Goal: Transaction & Acquisition: Purchase product/service

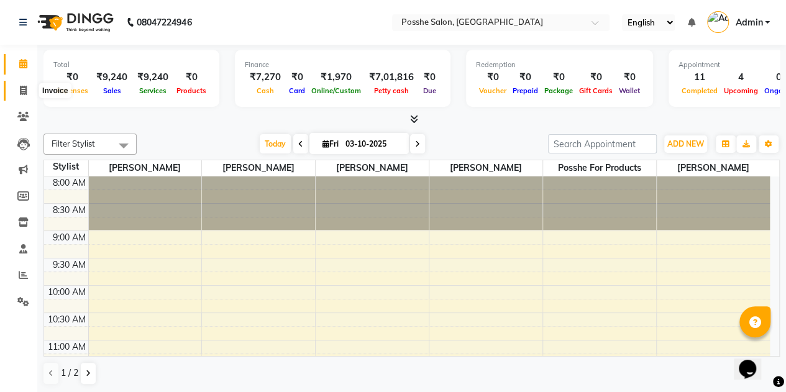
scroll to position [496, 0]
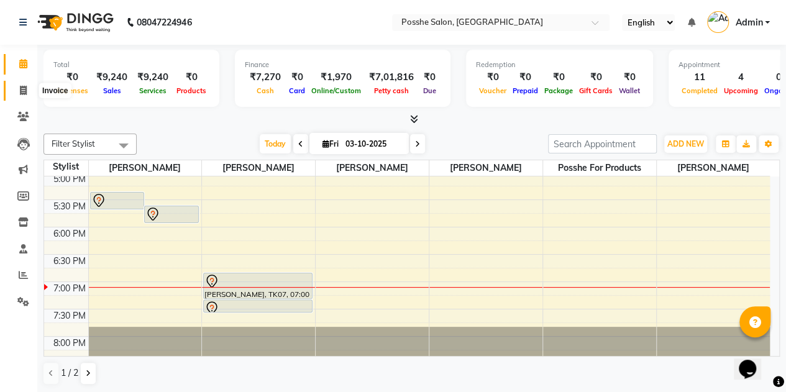
click at [25, 96] on span at bounding box center [23, 91] width 22 height 14
select select "6052"
select select "service"
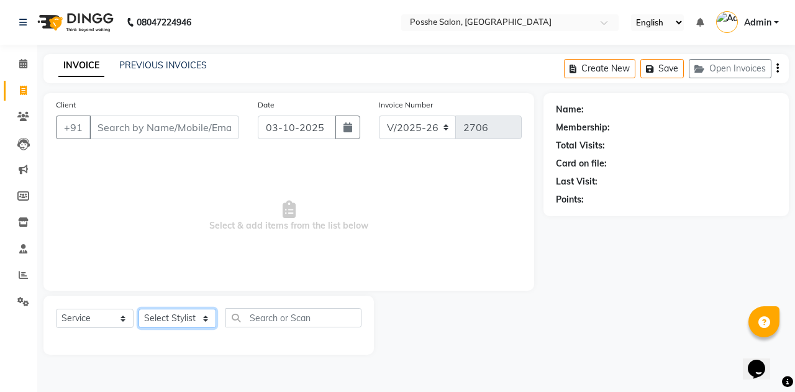
click at [176, 316] on select "Select Stylist" at bounding box center [178, 318] width 78 height 19
select select "43692"
click at [139, 309] on select "Select Stylist [PERSON_NAME] [PERSON_NAME] [PERSON_NAME] Posshe for products [P…" at bounding box center [178, 318] width 78 height 19
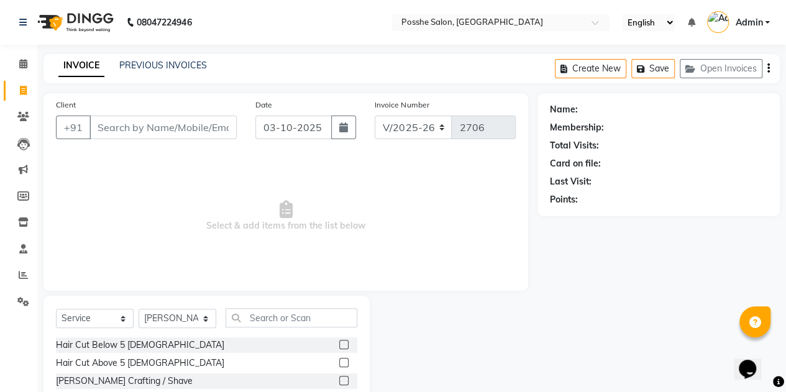
click at [339, 377] on label at bounding box center [343, 380] width 9 height 9
click at [339, 377] on input "checkbox" at bounding box center [343, 381] width 8 height 8
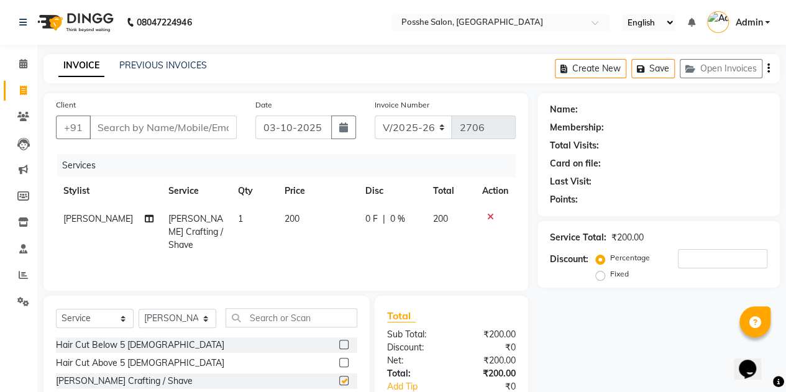
checkbox input "false"
click at [209, 136] on input "Client" at bounding box center [162, 128] width 147 height 24
type input "r"
type input "0"
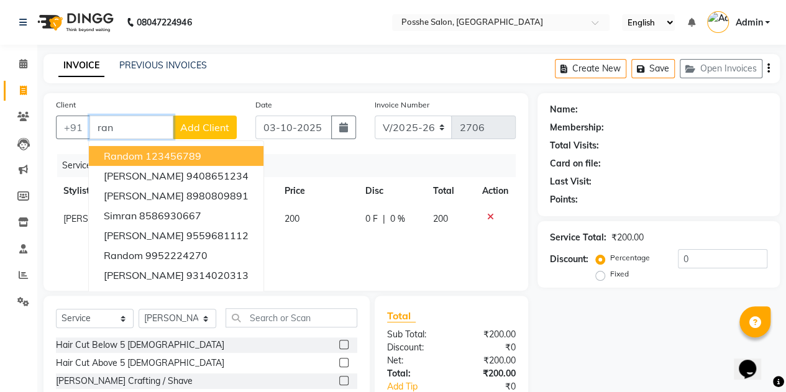
click at [134, 160] on span "random" at bounding box center [123, 156] width 39 height 12
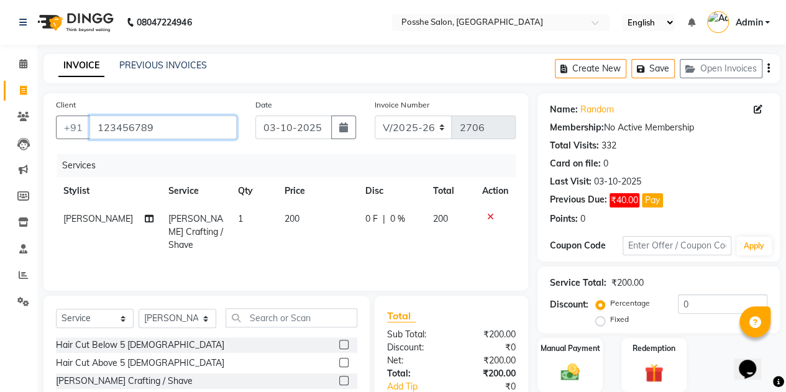
click at [213, 130] on input "123456789" at bounding box center [162, 128] width 147 height 24
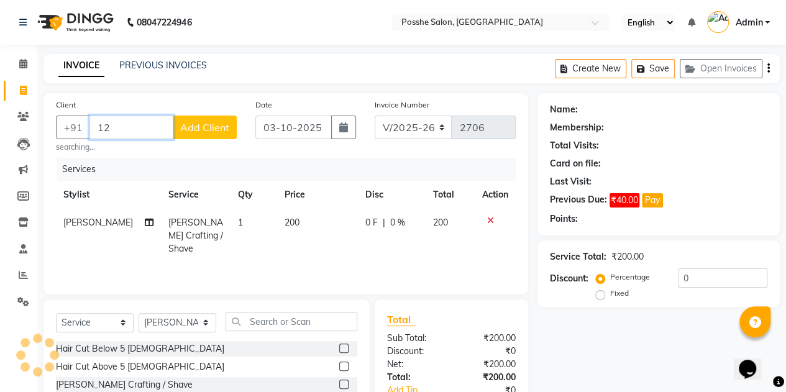
type input "1"
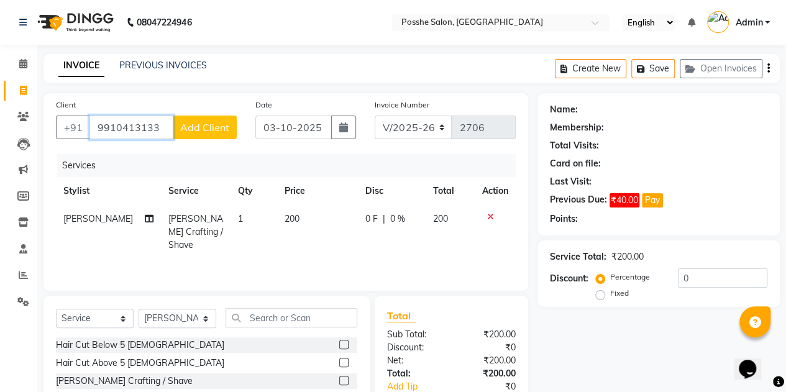
type input "9910413133"
click at [204, 121] on span "Add Client" at bounding box center [204, 127] width 49 height 12
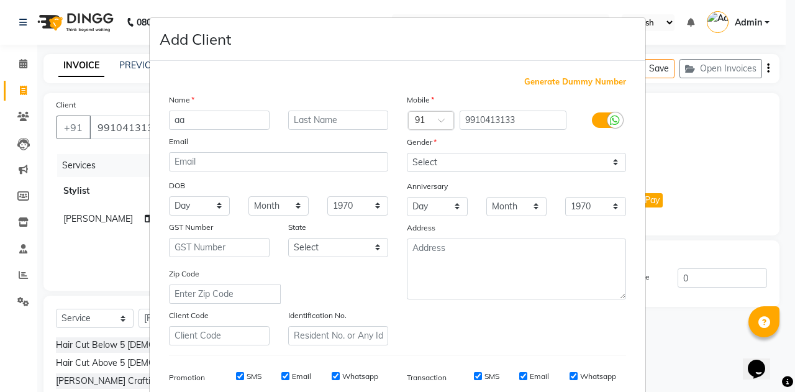
type input "a"
type input "aakash"
click at [441, 165] on select "Select [DEMOGRAPHIC_DATA] [DEMOGRAPHIC_DATA] Other Prefer Not To Say" at bounding box center [516, 162] width 219 height 19
select select "male"
click at [407, 153] on select "Select [DEMOGRAPHIC_DATA] [DEMOGRAPHIC_DATA] Other Prefer Not To Say" at bounding box center [516, 162] width 219 height 19
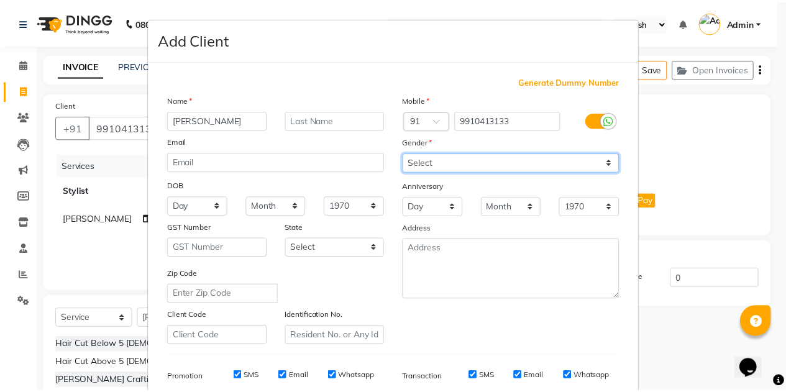
scroll to position [179, 0]
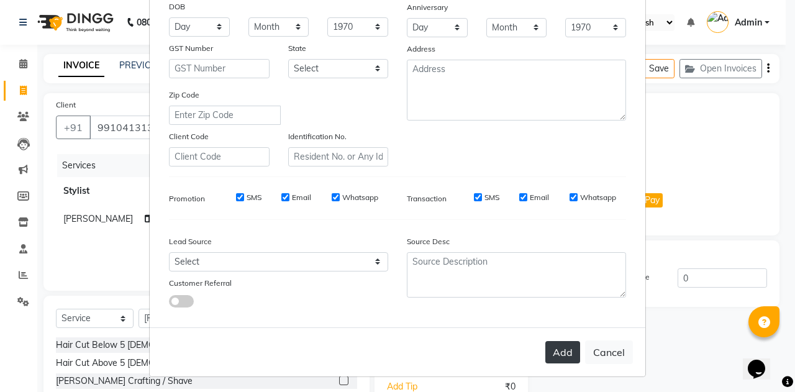
click at [558, 357] on button "Add" at bounding box center [563, 352] width 35 height 22
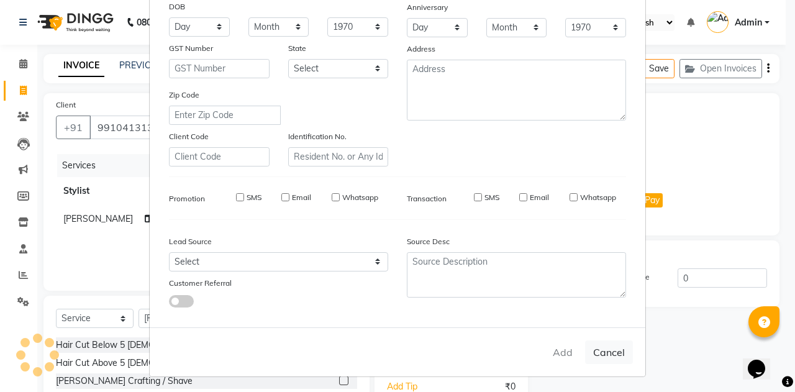
select select
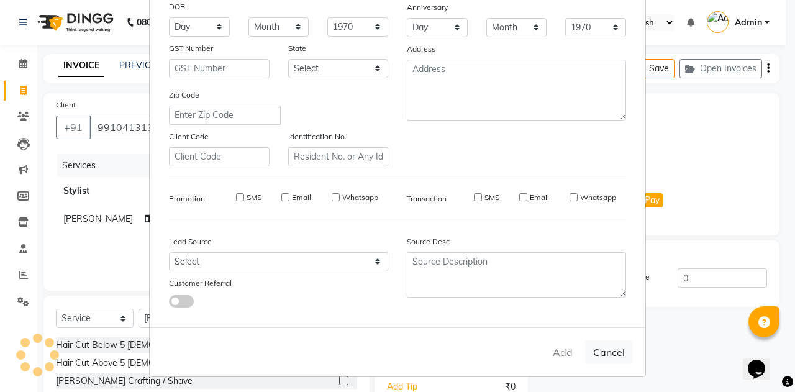
select select
checkbox input "false"
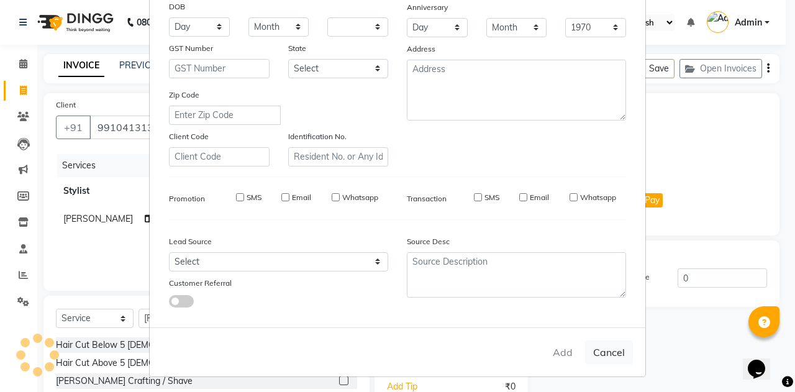
checkbox input "false"
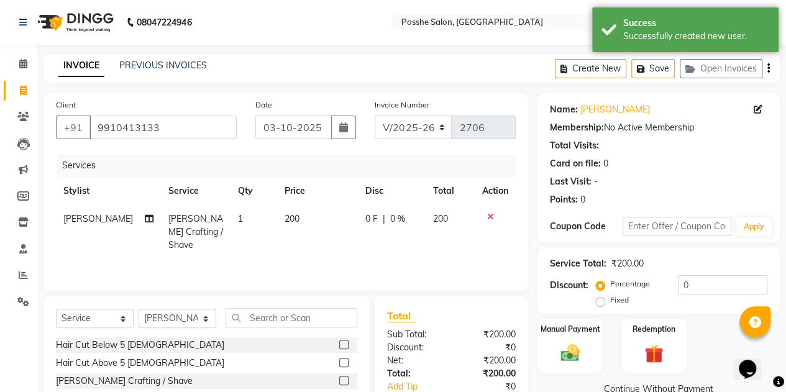
scroll to position [105, 0]
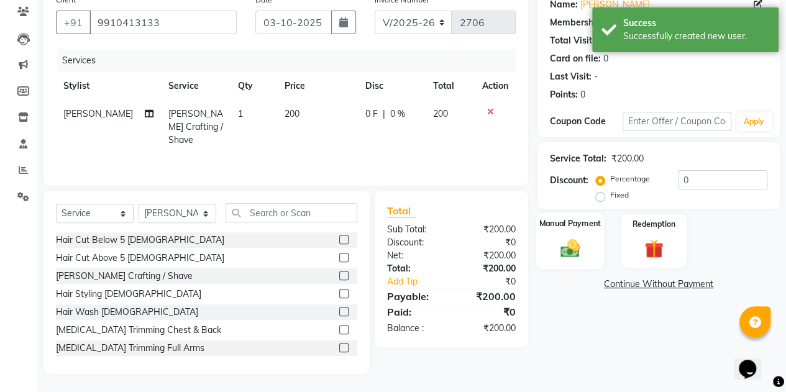
click at [575, 240] on img at bounding box center [570, 248] width 32 height 22
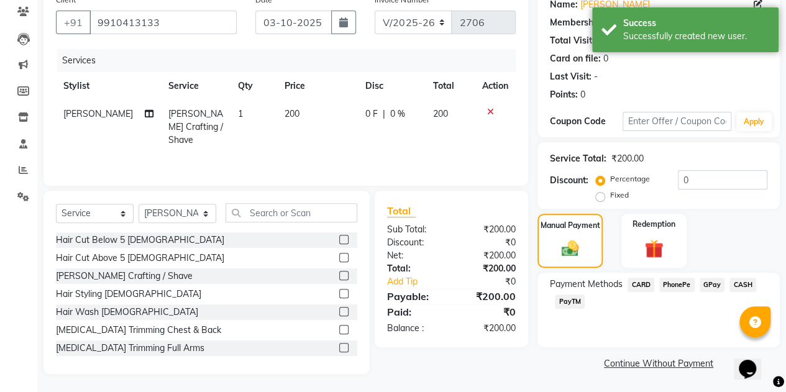
click at [573, 304] on span "PayTM" at bounding box center [570, 302] width 30 height 14
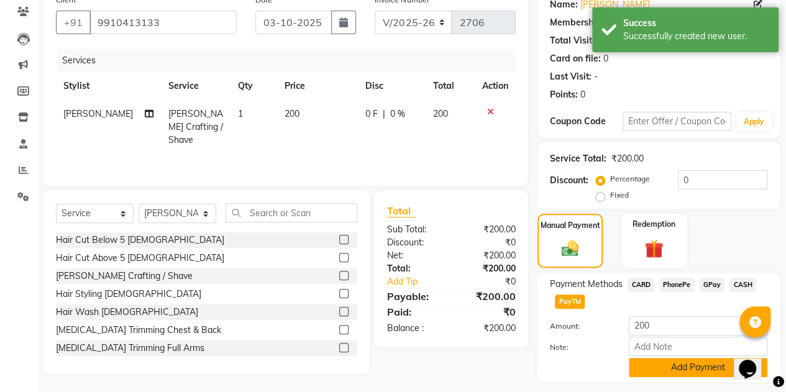
click at [656, 375] on button "Add Payment" at bounding box center [698, 367] width 139 height 19
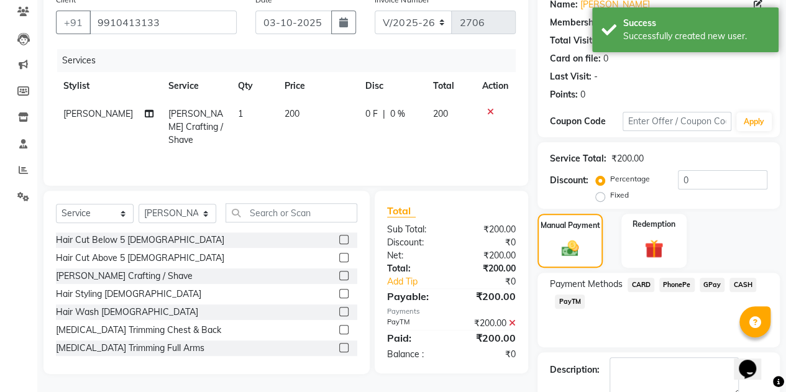
scroll to position [173, 0]
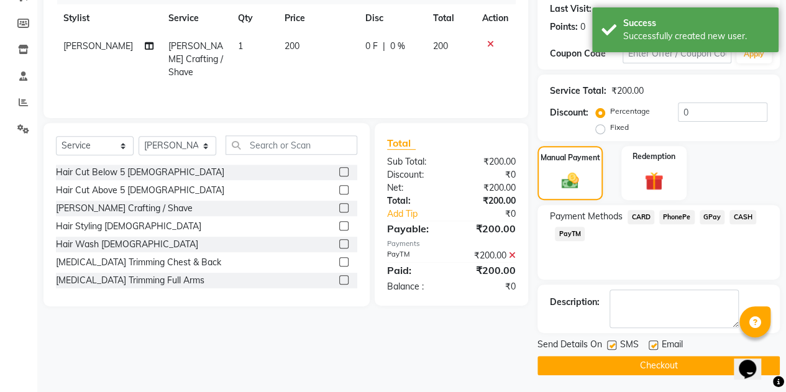
click at [610, 344] on label at bounding box center [611, 344] width 9 height 9
click at [610, 344] on input "checkbox" at bounding box center [611, 346] width 8 height 8
checkbox input "false"
click at [652, 343] on label at bounding box center [653, 344] width 9 height 9
click at [652, 343] on input "checkbox" at bounding box center [653, 346] width 8 height 8
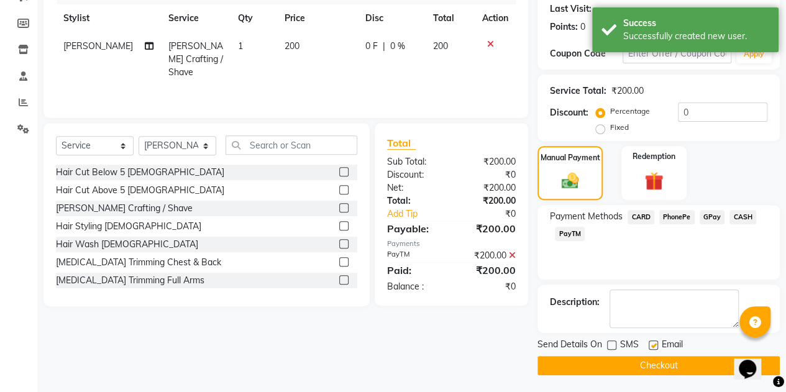
checkbox input "false"
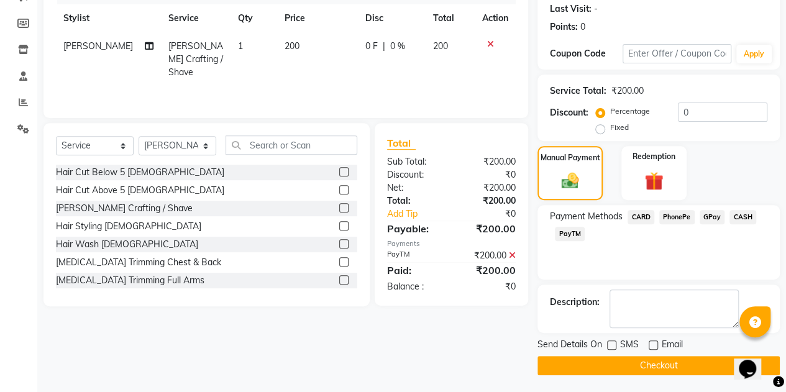
click at [642, 361] on button "Checkout" at bounding box center [658, 365] width 242 height 19
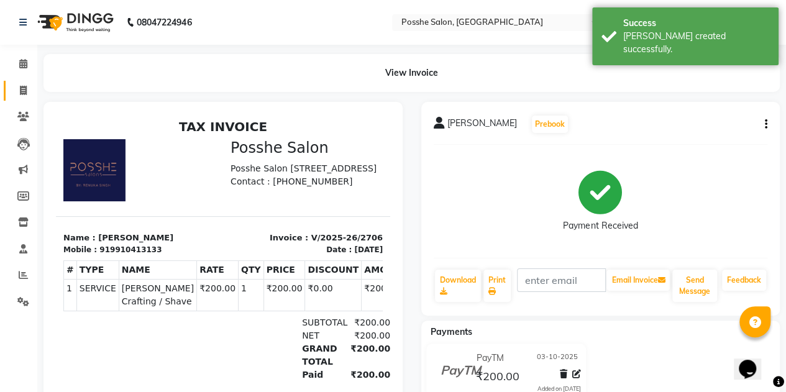
click at [23, 91] on icon at bounding box center [23, 90] width 7 height 9
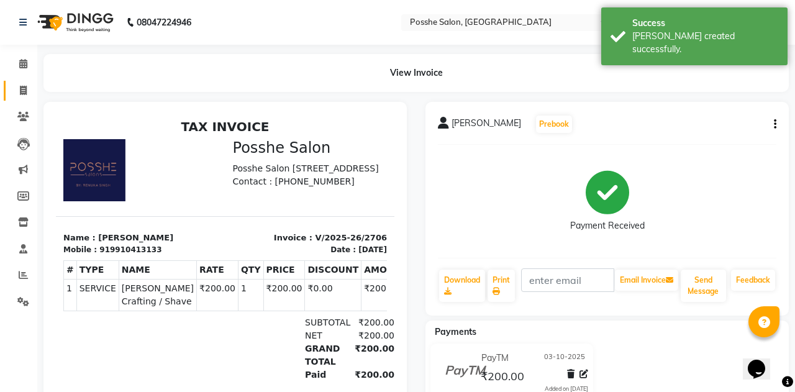
select select "service"
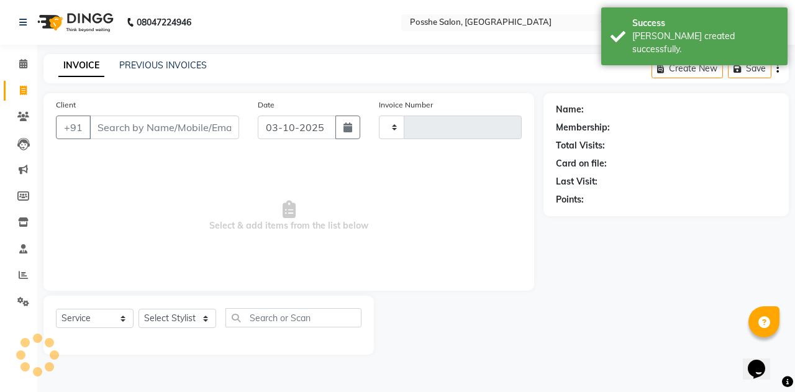
type input "2707"
select select "6052"
click at [17, 57] on span at bounding box center [23, 64] width 22 height 14
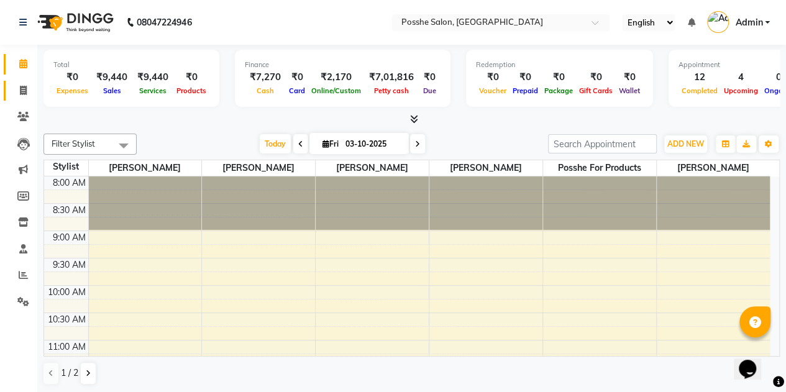
click at [23, 91] on icon at bounding box center [23, 90] width 7 height 9
select select "service"
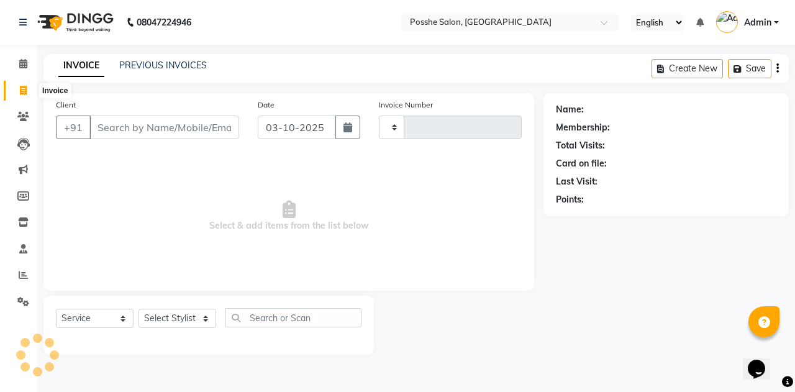
type input "2707"
select select "6052"
click at [183, 66] on link "PREVIOUS INVOICES" at bounding box center [163, 65] width 88 height 11
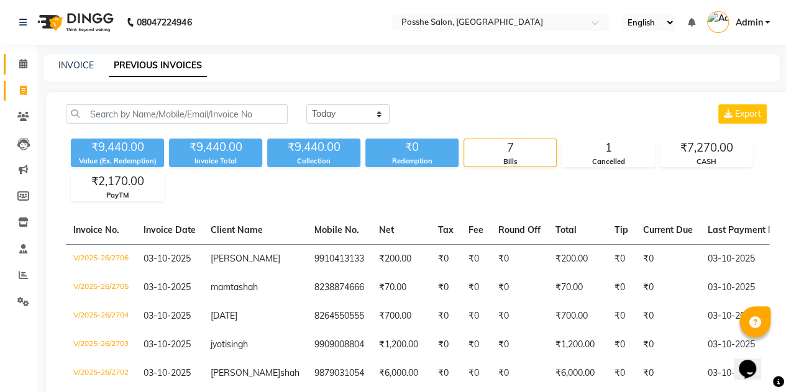
click at [22, 65] on icon at bounding box center [23, 63] width 8 height 9
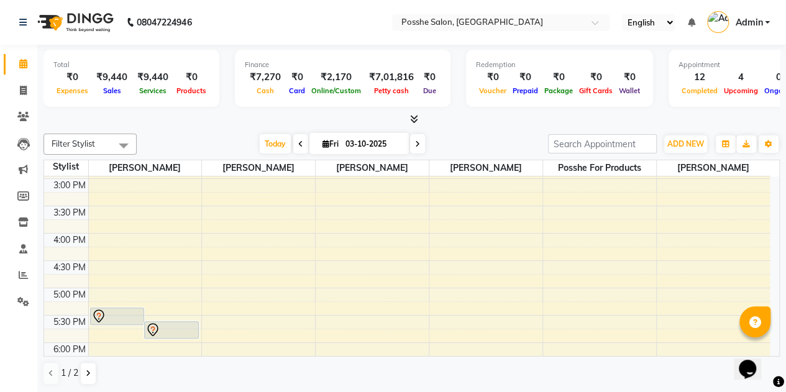
scroll to position [519, 0]
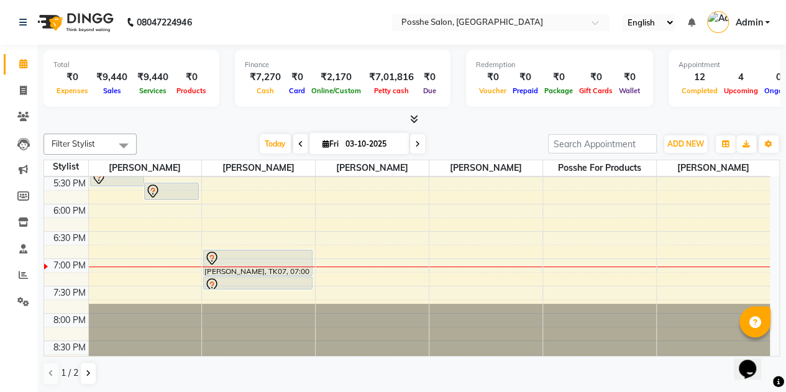
click at [231, 263] on div at bounding box center [257, 258] width 106 height 15
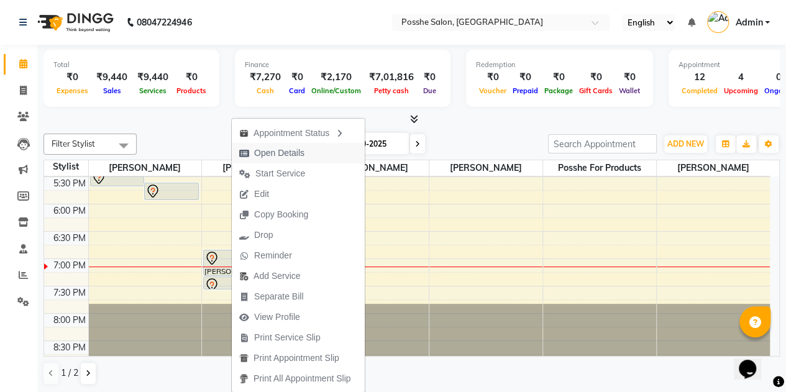
click at [263, 153] on span "Open Details" at bounding box center [279, 153] width 50 height 13
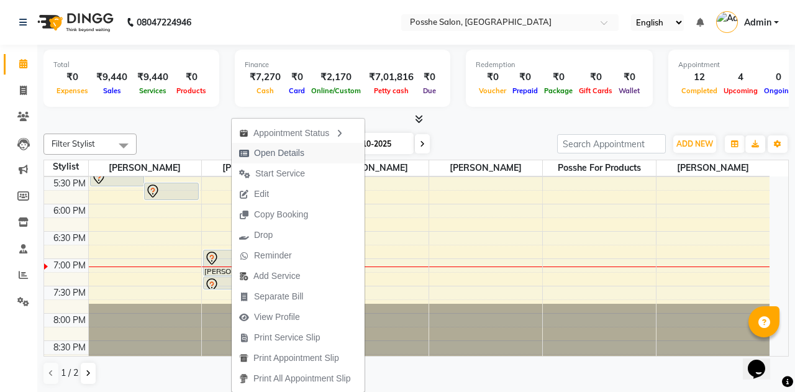
select select "7"
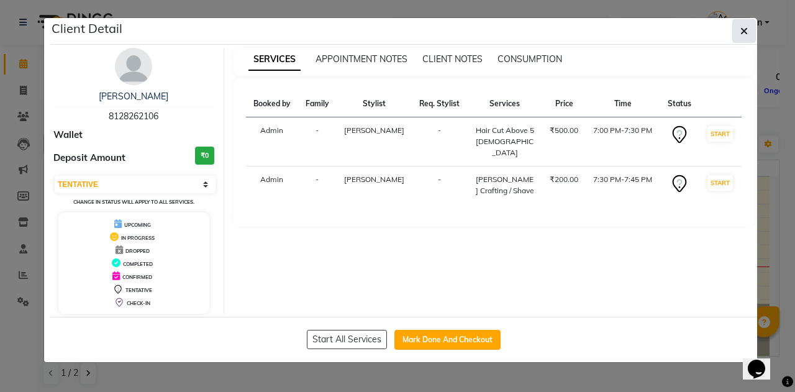
click at [743, 32] on icon "button" at bounding box center [744, 31] width 7 height 10
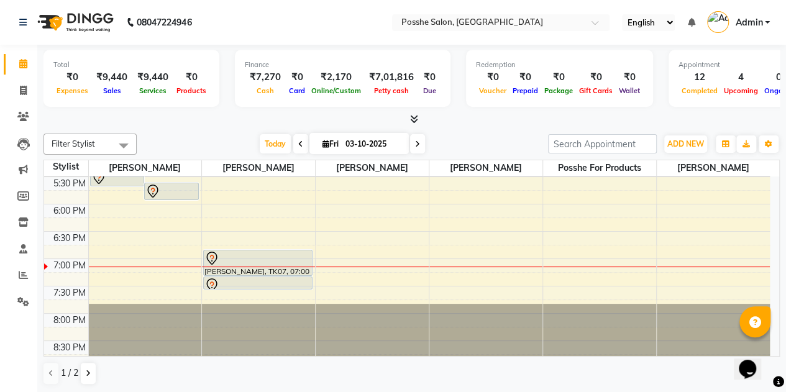
click at [181, 189] on div at bounding box center [171, 191] width 52 height 15
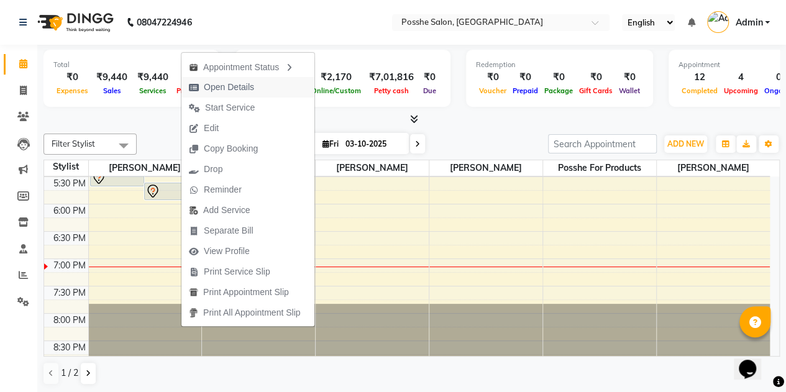
click at [265, 89] on button "Open Details" at bounding box center [247, 87] width 133 height 21
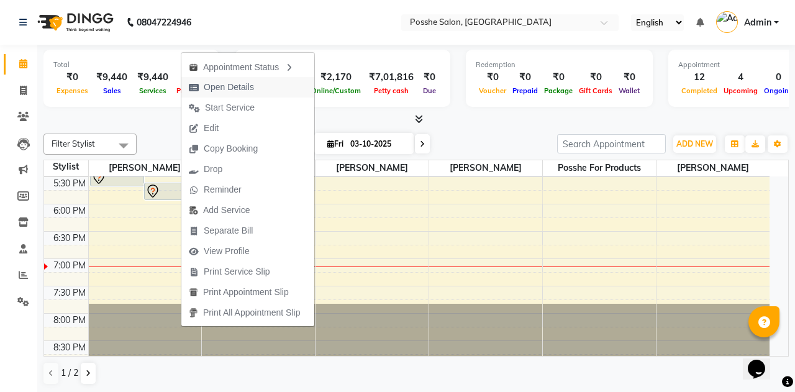
select select "7"
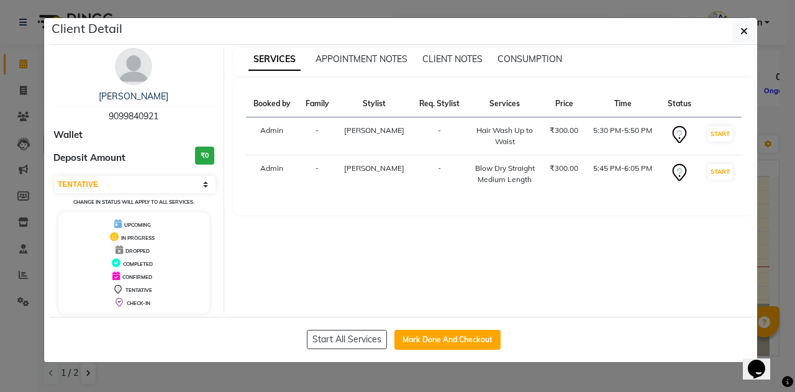
click at [747, 34] on icon "button" at bounding box center [744, 31] width 7 height 10
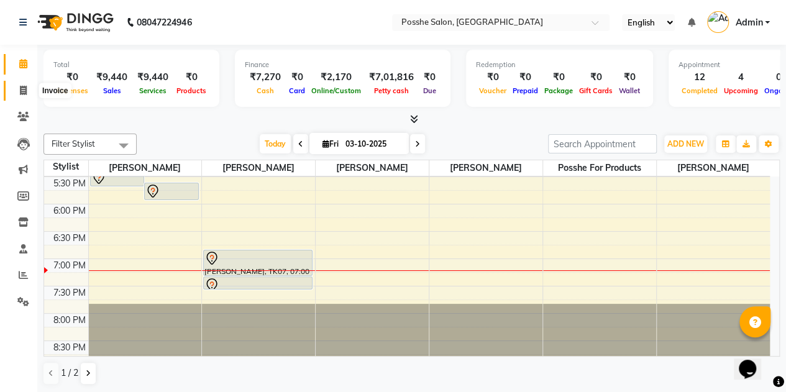
click at [24, 93] on icon at bounding box center [23, 90] width 7 height 9
select select "service"
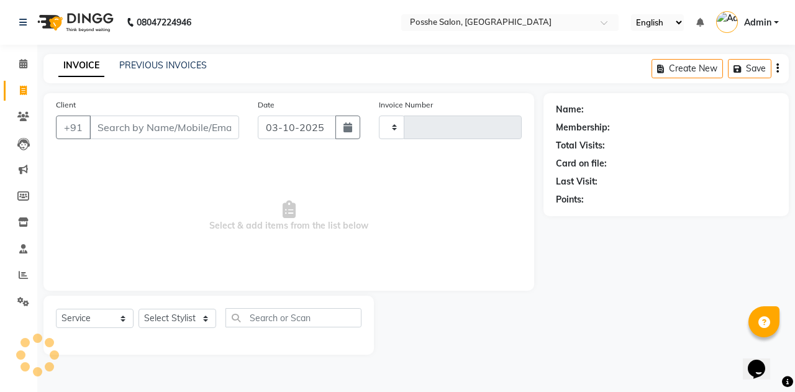
type input "2707"
select select "6052"
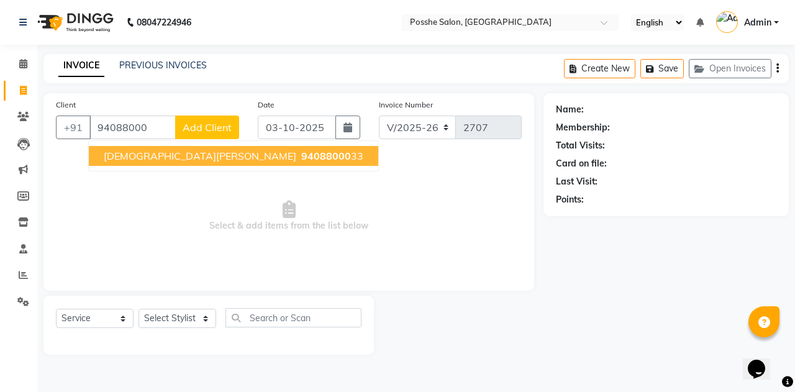
click at [301, 150] on span "94088000" at bounding box center [326, 156] width 50 height 12
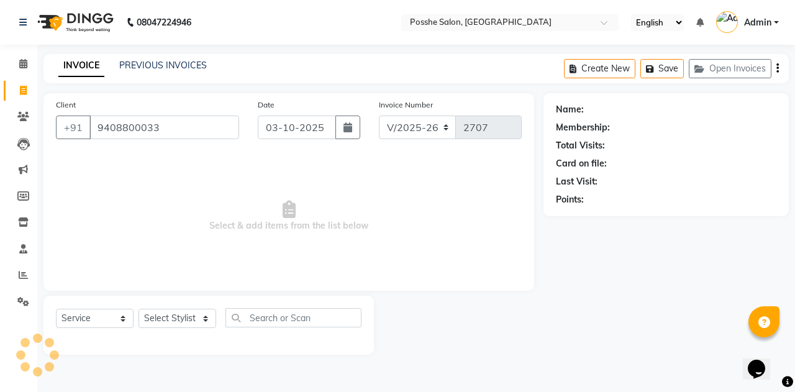
type input "9408800033"
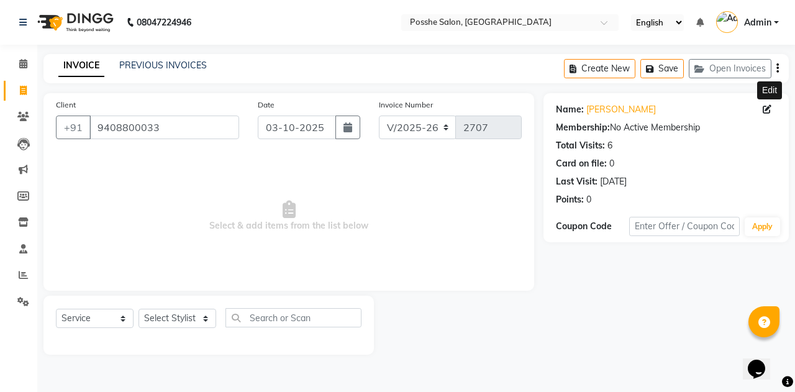
click at [766, 110] on icon at bounding box center [767, 109] width 9 height 9
select select "[DEMOGRAPHIC_DATA]"
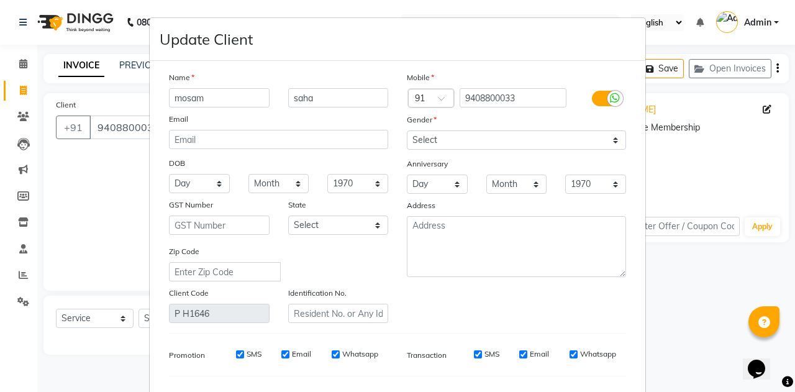
type input "mosam"
click at [324, 104] on input "saha" at bounding box center [338, 97] width 101 height 19
type input "s"
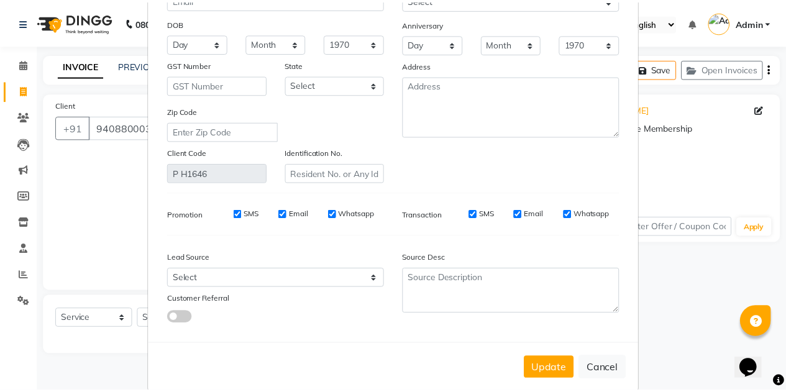
scroll to position [157, 0]
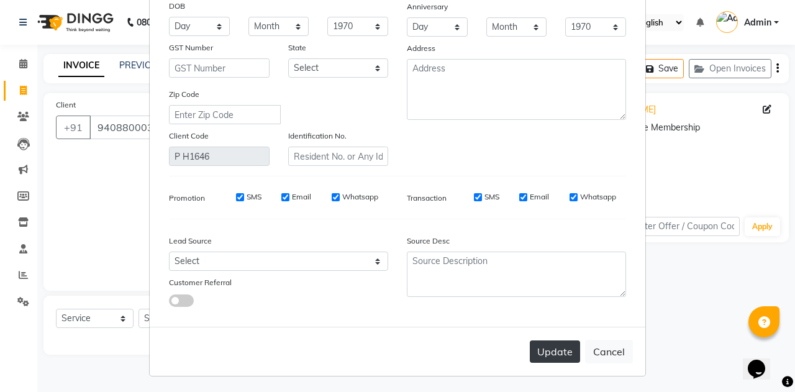
type input "shah"
click at [551, 355] on button "Update" at bounding box center [555, 351] width 50 height 22
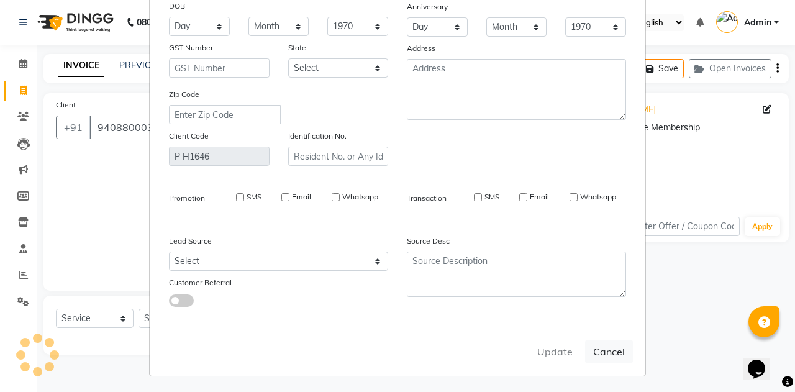
select select
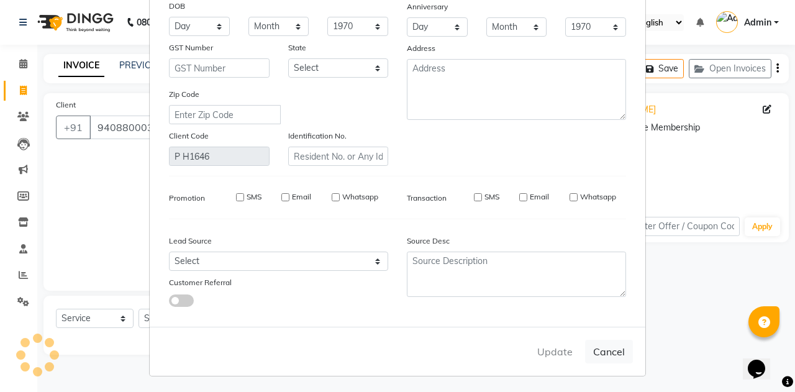
select select
checkbox input "false"
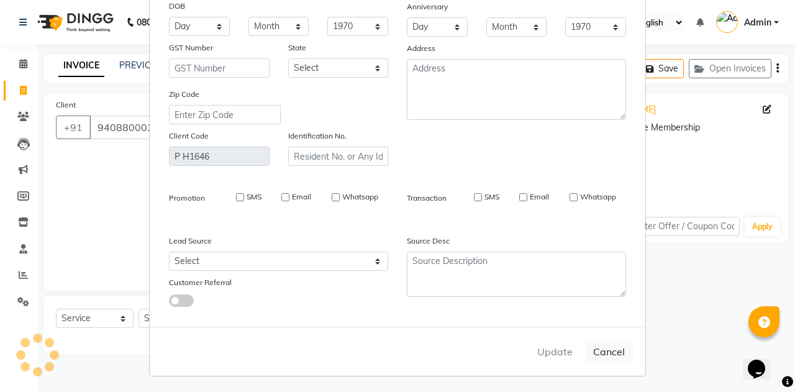
checkbox input "false"
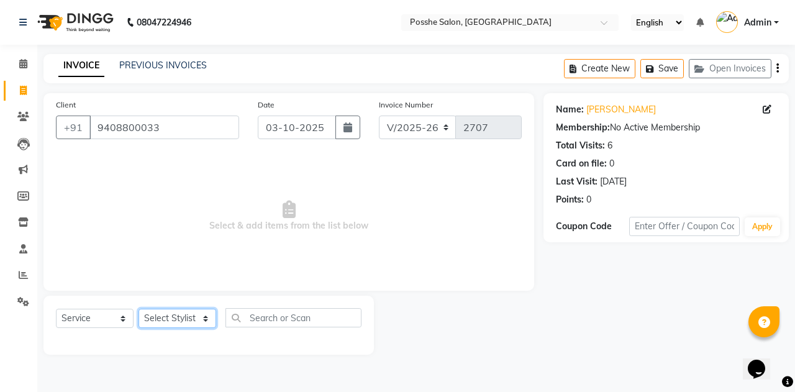
click at [178, 315] on select "Select Stylist [PERSON_NAME] [PERSON_NAME] [PERSON_NAME] Posshe for products [P…" at bounding box center [178, 318] width 78 height 19
click at [272, 195] on span "Select & add items from the list below" at bounding box center [289, 216] width 466 height 124
click at [199, 324] on select "Select Stylist [PERSON_NAME] [PERSON_NAME] [PERSON_NAME] Posshe for products [P…" at bounding box center [178, 318] width 78 height 19
select select "43693"
click at [139, 309] on select "Select Stylist [PERSON_NAME] [PERSON_NAME] [PERSON_NAME] Posshe for products [P…" at bounding box center [178, 318] width 78 height 19
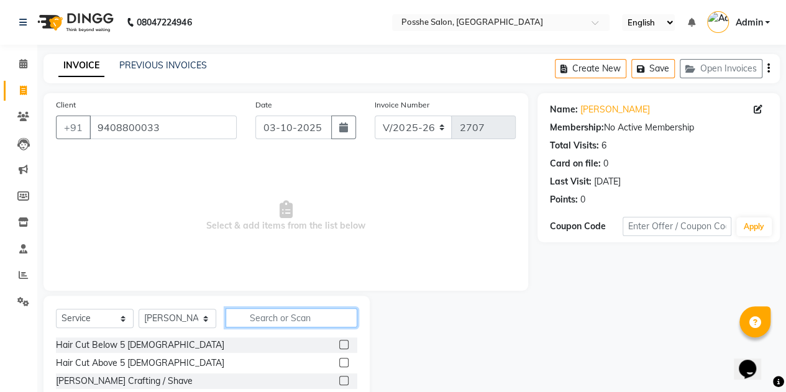
click at [311, 311] on input "text" at bounding box center [292, 317] width 132 height 19
type input "hair cut"
click at [342, 363] on label at bounding box center [343, 362] width 9 height 9
click at [342, 363] on input "checkbox" at bounding box center [343, 363] width 8 height 8
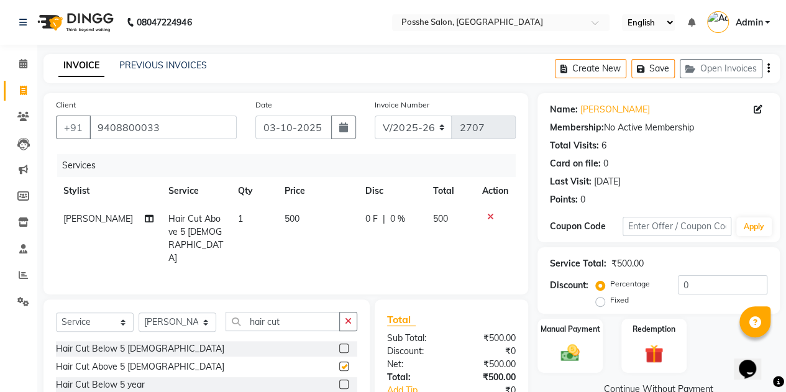
checkbox input "false"
click at [280, 227] on td "500" at bounding box center [317, 238] width 81 height 67
select select "43693"
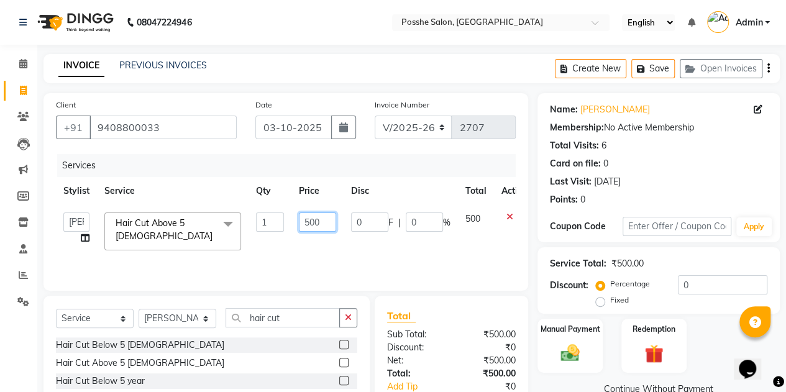
click at [306, 225] on input "500" at bounding box center [317, 222] width 37 height 19
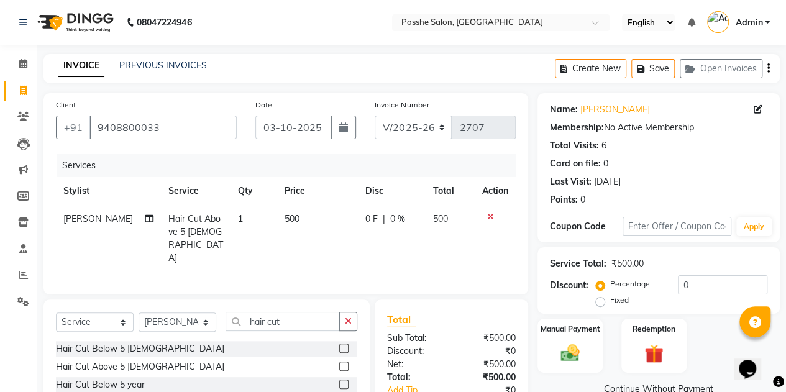
click at [296, 254] on div "Services Stylist Service Qty Price Disc Total Action Sonu Verma Hair Cut Above …" at bounding box center [286, 218] width 460 height 128
click at [185, 322] on select "Select Stylist [PERSON_NAME] [PERSON_NAME] [PERSON_NAME] Posshe for products [P…" at bounding box center [178, 322] width 78 height 19
select select "43695"
click at [139, 313] on select "Select Stylist [PERSON_NAME] [PERSON_NAME] [PERSON_NAME] Posshe for products [P…" at bounding box center [178, 322] width 78 height 19
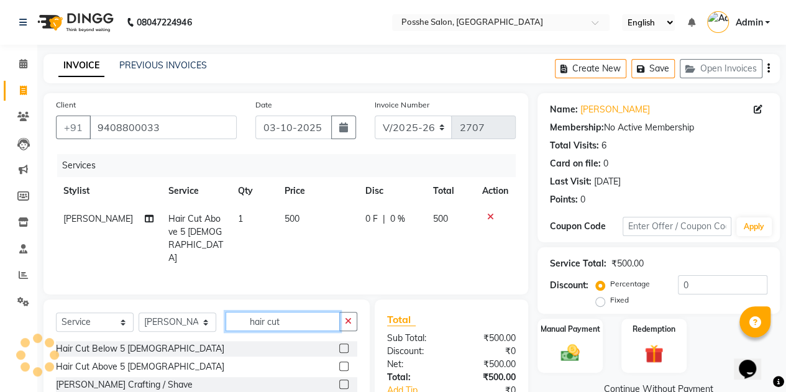
click at [306, 321] on input "hair cut" at bounding box center [283, 321] width 114 height 19
type input "h"
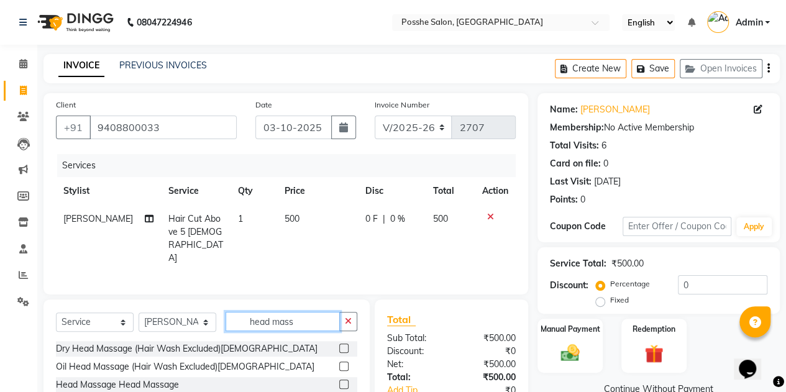
scroll to position [43, 0]
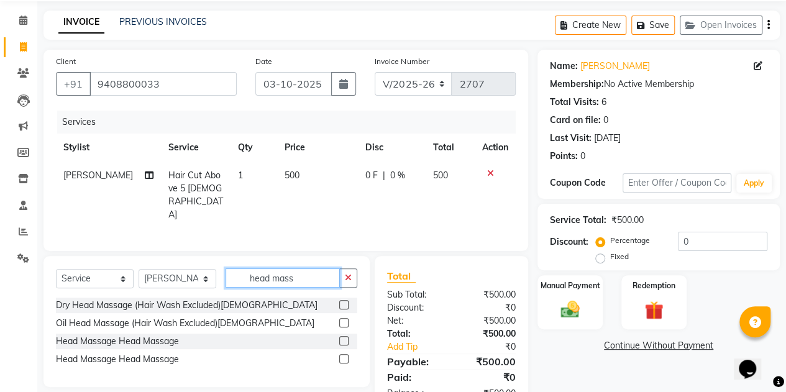
type input "head mass"
click at [342, 338] on label at bounding box center [343, 340] width 9 height 9
click at [342, 338] on input "checkbox" at bounding box center [343, 341] width 8 height 8
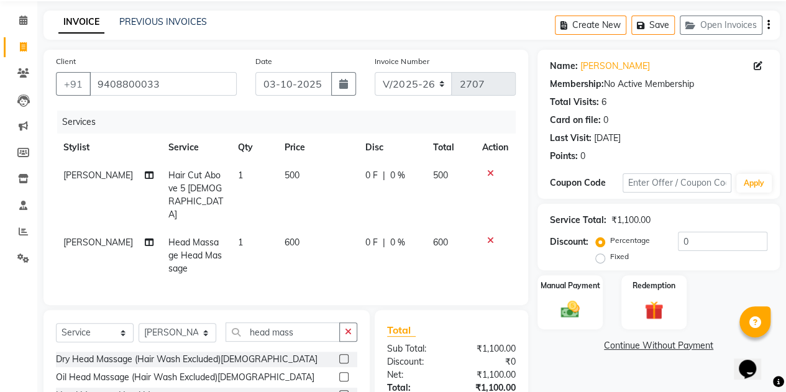
checkbox input "false"
click at [288, 237] on span "600" at bounding box center [292, 242] width 15 height 11
select select "43695"
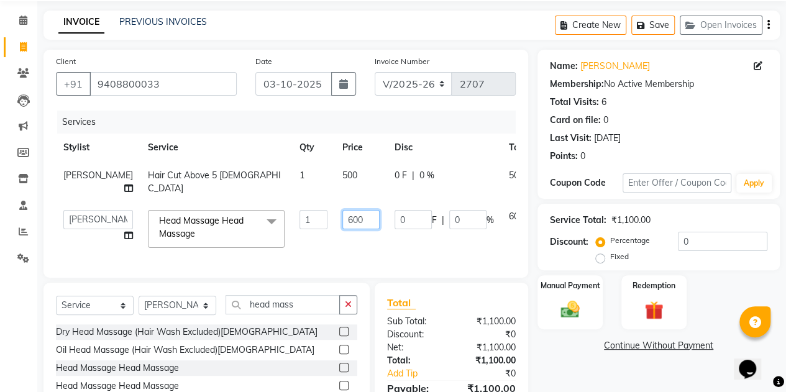
click at [342, 229] on input "600" at bounding box center [360, 219] width 37 height 19
type input "700"
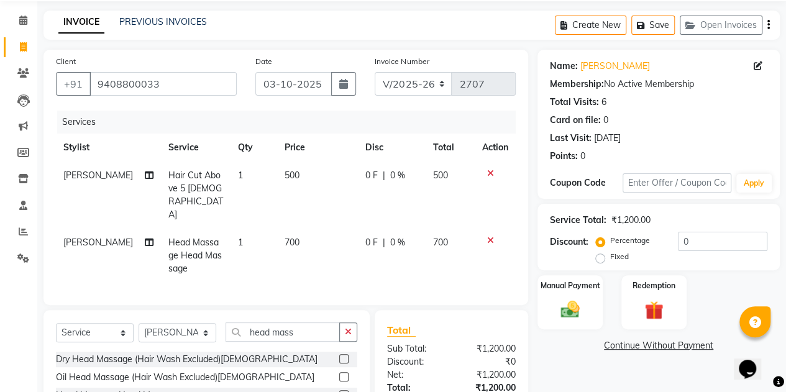
click at [332, 255] on td "700" at bounding box center [317, 256] width 81 height 54
select select "43695"
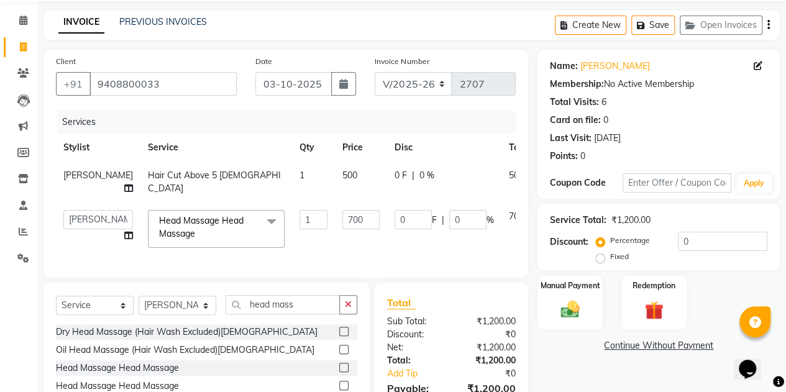
click at [292, 176] on td "1" at bounding box center [313, 182] width 43 height 41
select select "43693"
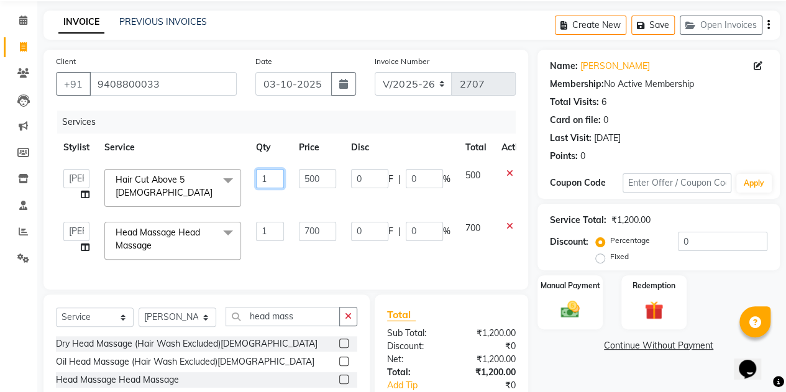
click at [275, 179] on input "1" at bounding box center [270, 178] width 28 height 19
type input "2"
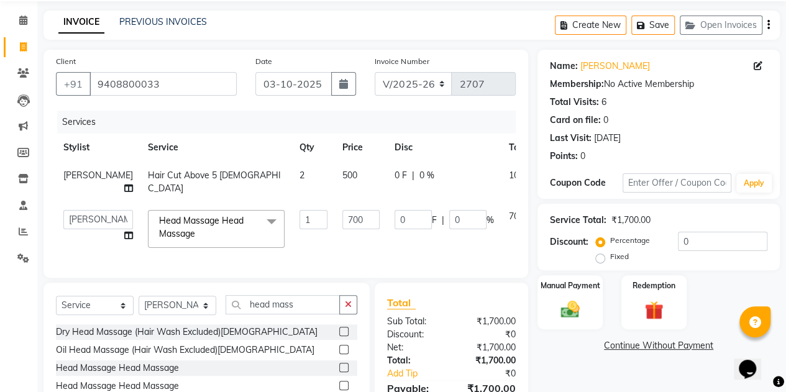
click at [335, 249] on td "700" at bounding box center [361, 229] width 52 height 53
click at [292, 180] on td "2" at bounding box center [313, 182] width 43 height 41
select select "43693"
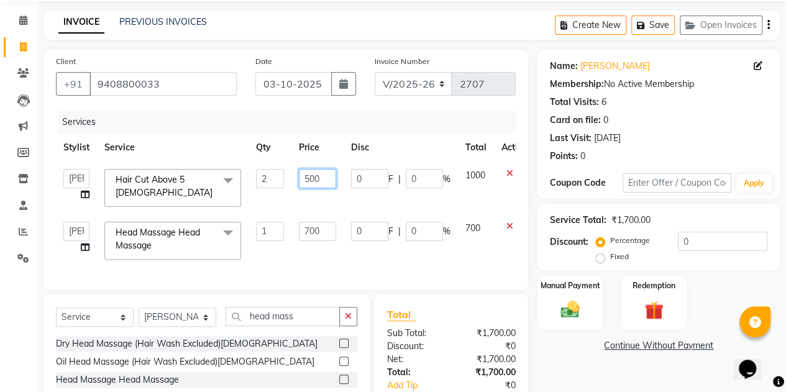
click at [311, 185] on input "500" at bounding box center [317, 178] width 37 height 19
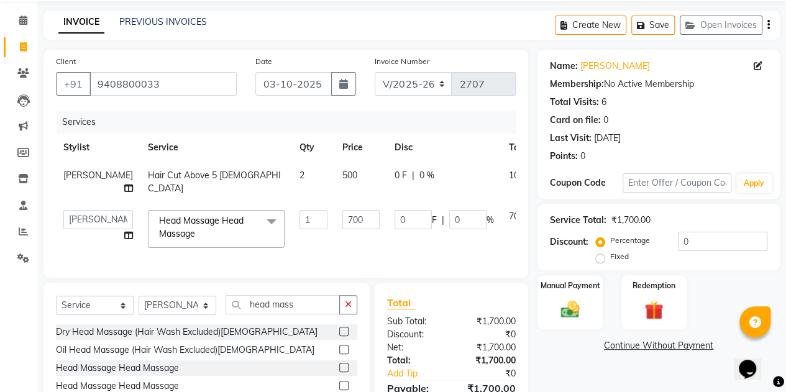
click at [292, 171] on td "2" at bounding box center [313, 182] width 43 height 41
select select "43693"
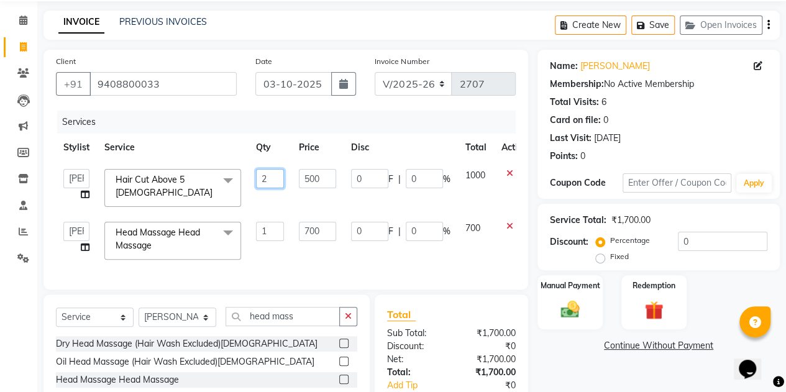
click at [278, 173] on input "2" at bounding box center [270, 178] width 28 height 19
type input "1"
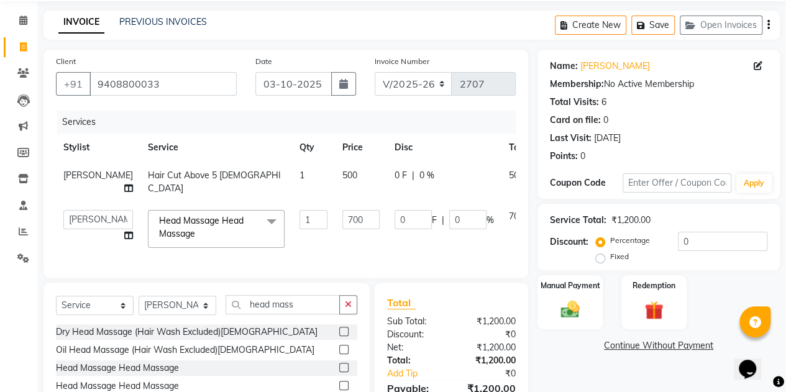
click at [335, 178] on td "500" at bounding box center [361, 182] width 52 height 41
select select "43693"
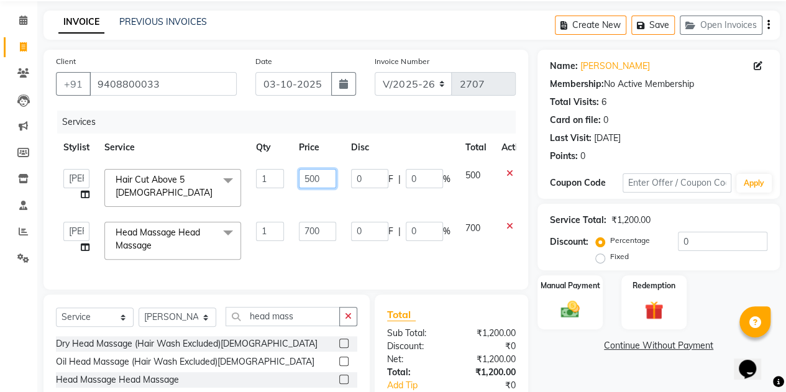
click at [317, 178] on input "500" at bounding box center [317, 178] width 37 height 19
type input "1200"
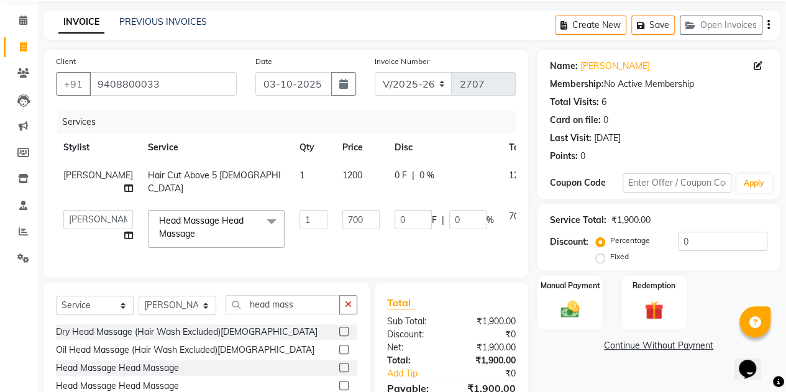
click at [501, 238] on td "700" at bounding box center [519, 229] width 36 height 53
click at [342, 179] on span "1200" at bounding box center [352, 175] width 20 height 11
select select "43693"
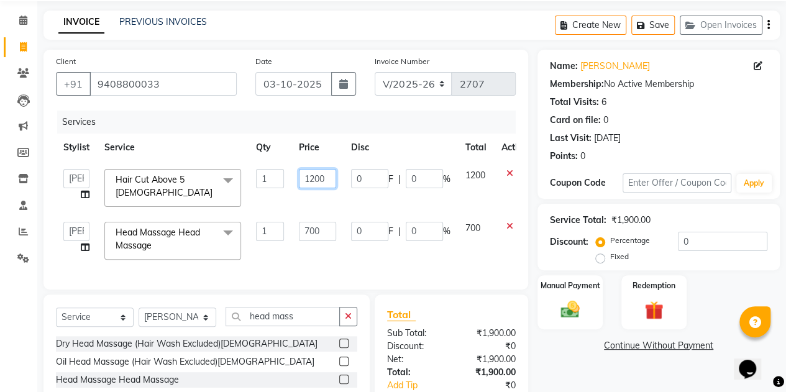
click at [315, 184] on input "1200" at bounding box center [317, 178] width 37 height 19
type input "1300"
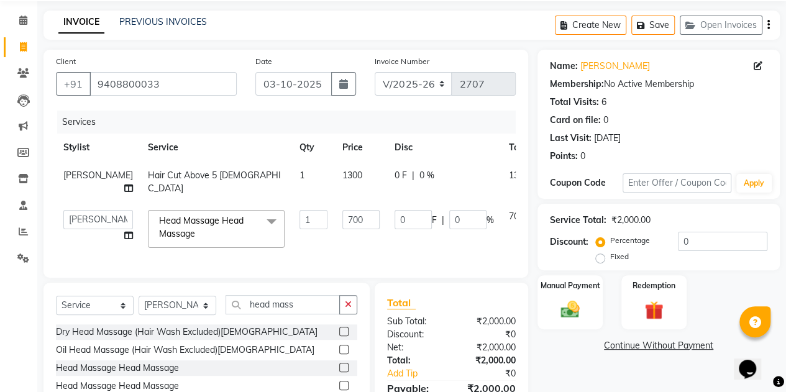
click at [373, 261] on div "Services Stylist Service Qty Price Disc Total Action Sonu Verma Hair Cut Above …" at bounding box center [286, 188] width 460 height 155
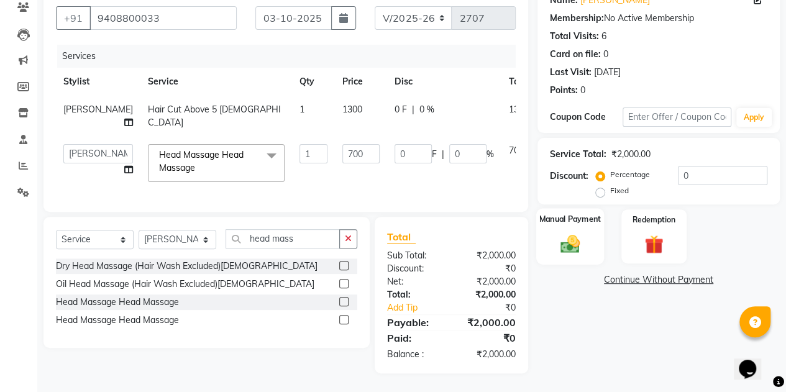
click at [580, 232] on img at bounding box center [570, 243] width 32 height 22
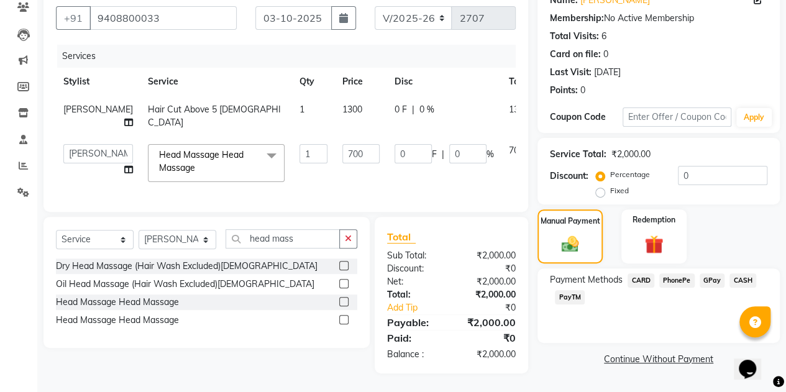
click at [747, 273] on span "CASH" at bounding box center [742, 280] width 27 height 14
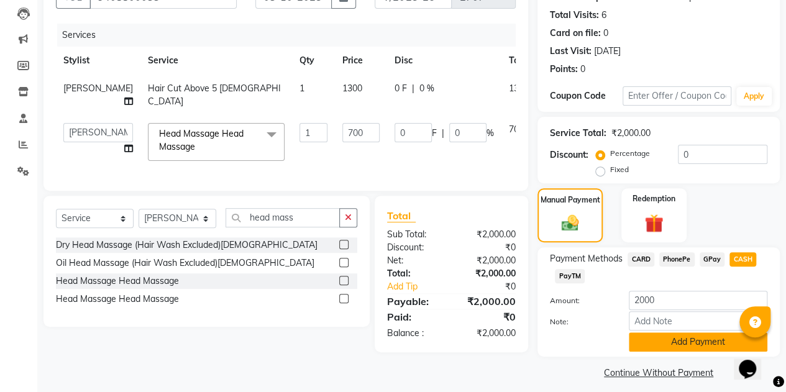
click at [679, 342] on button "Add Payment" at bounding box center [698, 341] width 139 height 19
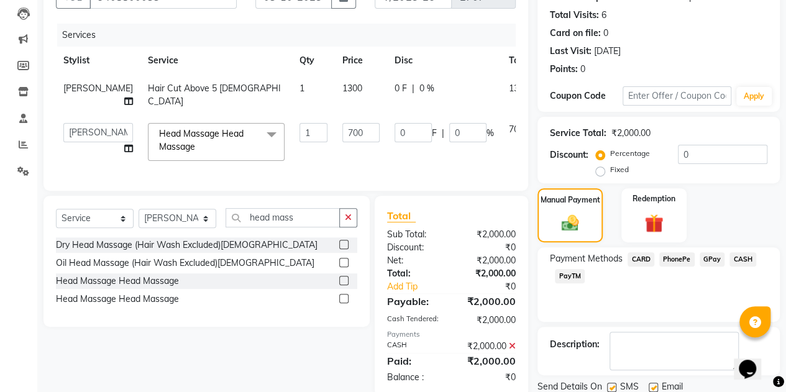
scroll to position [174, 0]
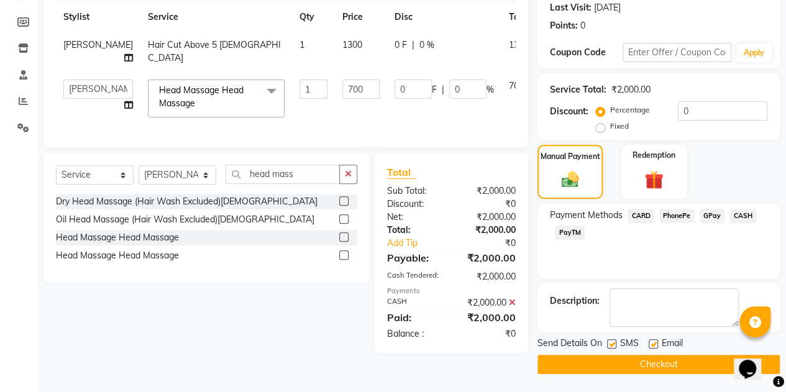
click at [608, 340] on label at bounding box center [611, 343] width 9 height 9
click at [608, 340] on input "checkbox" at bounding box center [611, 344] width 8 height 8
checkbox input "false"
click at [654, 342] on label at bounding box center [653, 343] width 9 height 9
click at [654, 342] on input "checkbox" at bounding box center [653, 344] width 8 height 8
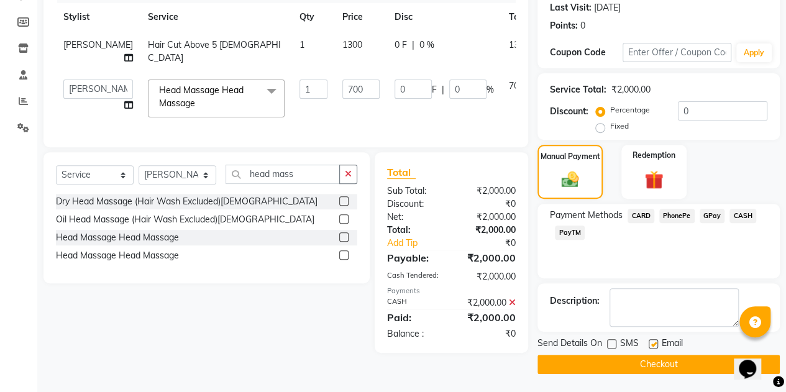
checkbox input "false"
click at [654, 363] on button "Checkout" at bounding box center [658, 364] width 242 height 19
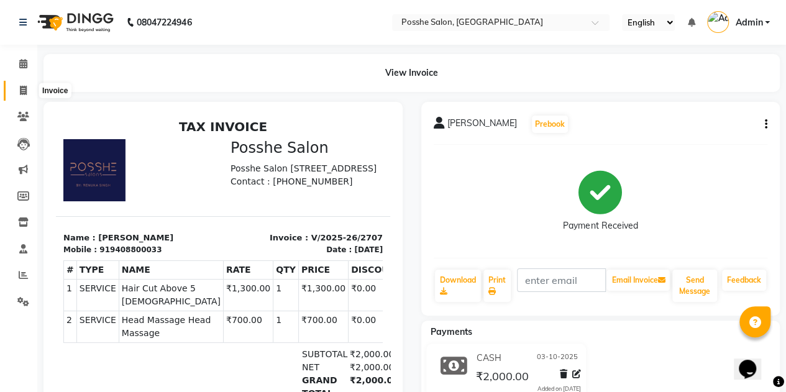
click at [16, 90] on span at bounding box center [23, 91] width 22 height 14
select select "service"
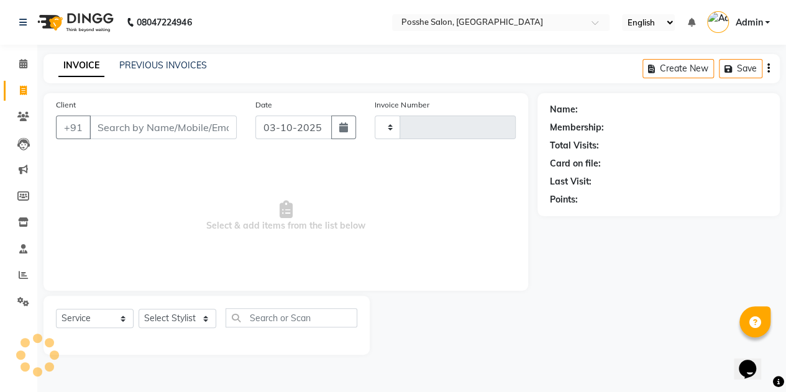
type input "2708"
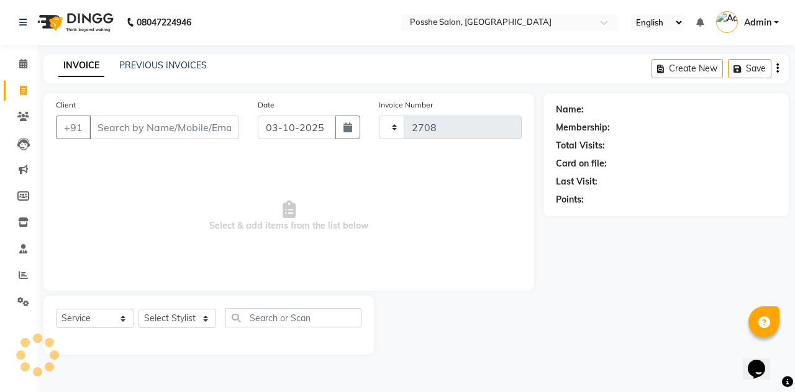
select select "6052"
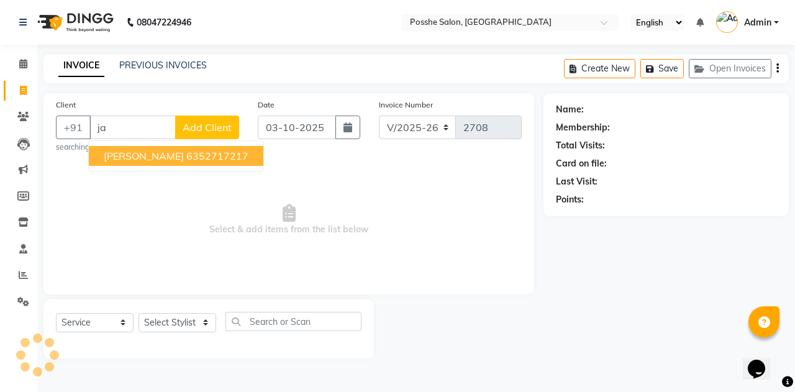
type input "j"
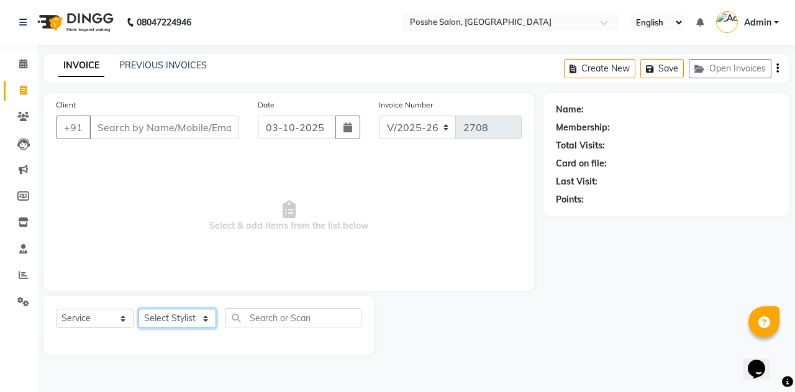
click at [178, 318] on select "Select Stylist [PERSON_NAME] [PERSON_NAME] [PERSON_NAME] Posshe for products [P…" at bounding box center [178, 318] width 78 height 19
select select "43695"
click at [139, 309] on select "Select Stylist [PERSON_NAME] [PERSON_NAME] [PERSON_NAME] Posshe for products [P…" at bounding box center [178, 318] width 78 height 19
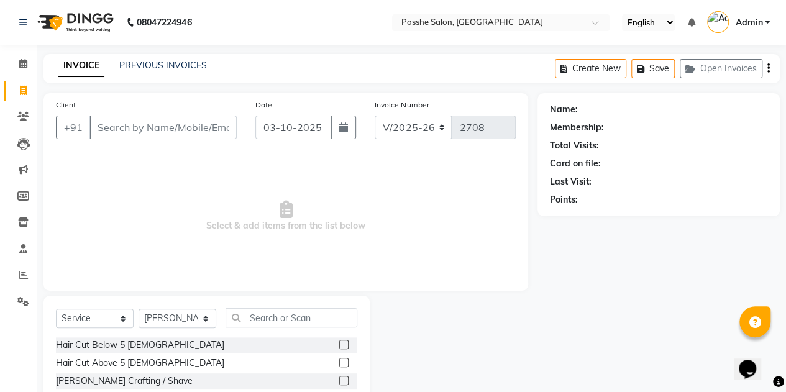
click at [339, 361] on label at bounding box center [343, 362] width 9 height 9
click at [339, 361] on input "checkbox" at bounding box center [343, 363] width 8 height 8
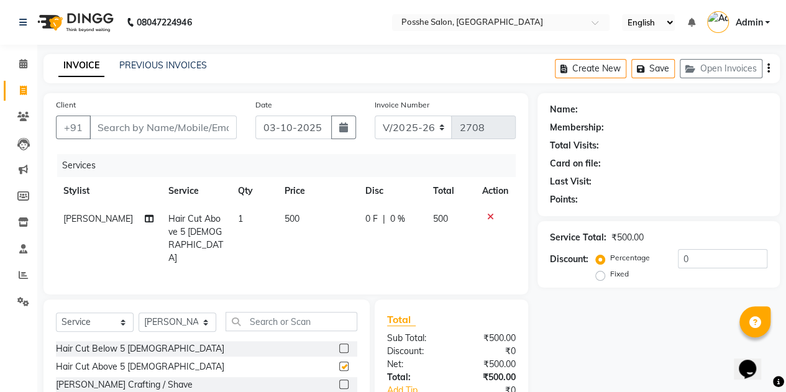
checkbox input "false"
click at [339, 380] on label at bounding box center [343, 384] width 9 height 9
click at [339, 381] on input "checkbox" at bounding box center [343, 385] width 8 height 8
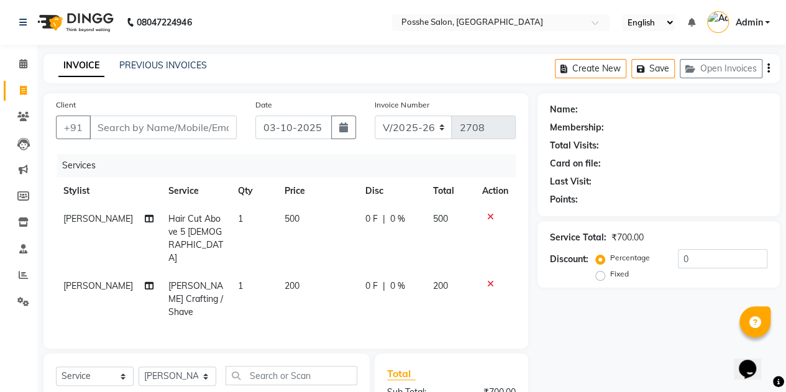
checkbox input "false"
click at [199, 126] on input "Client" at bounding box center [162, 128] width 147 height 24
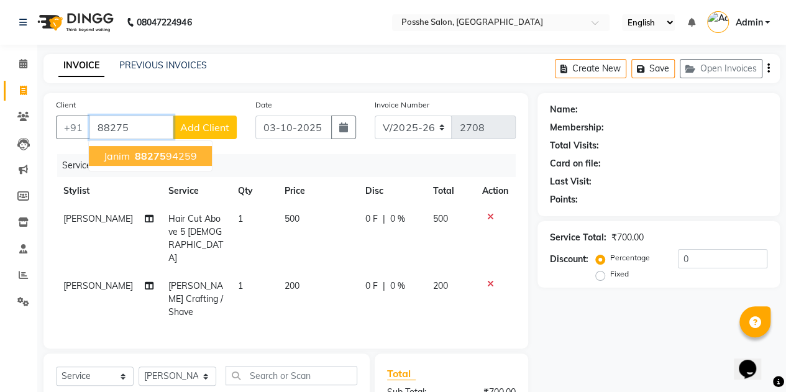
click at [163, 163] on button "janim 88275 94259" at bounding box center [150, 156] width 123 height 20
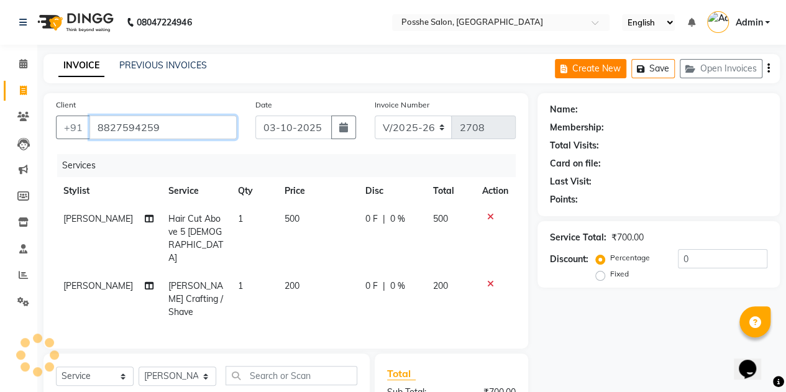
type input "8827594259"
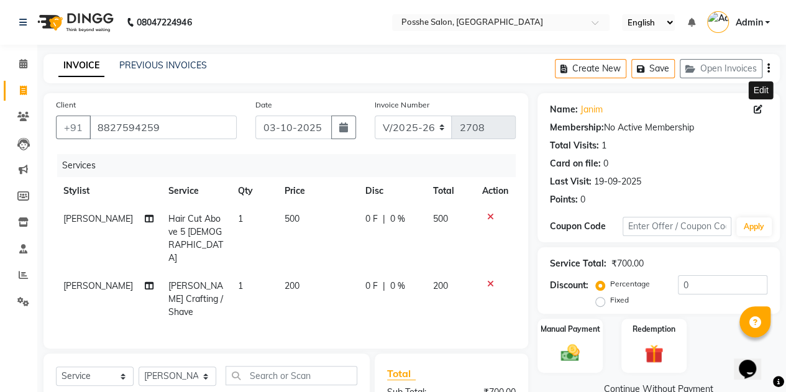
click at [757, 107] on icon at bounding box center [758, 109] width 9 height 9
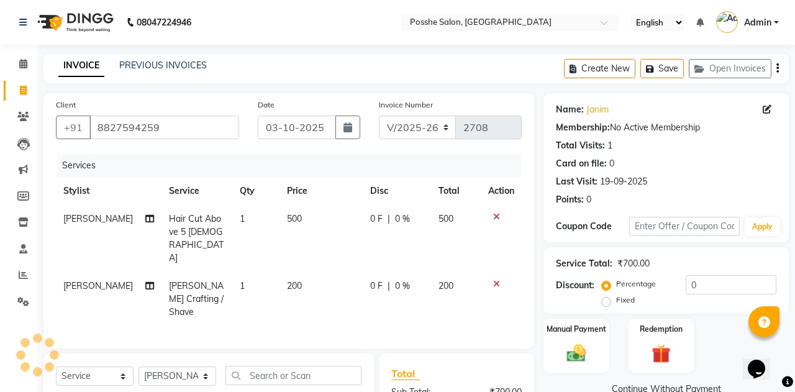
select select "male"
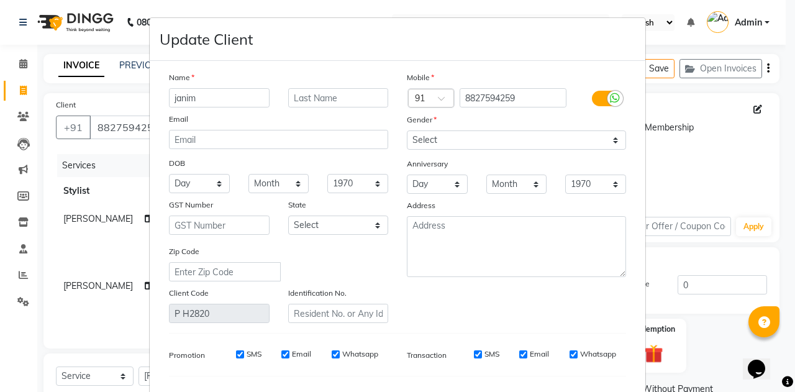
click at [236, 93] on input "janim" at bounding box center [219, 97] width 101 height 19
type input "jaynam"
click at [332, 100] on input "text" at bounding box center [338, 97] width 101 height 19
type input "jain"
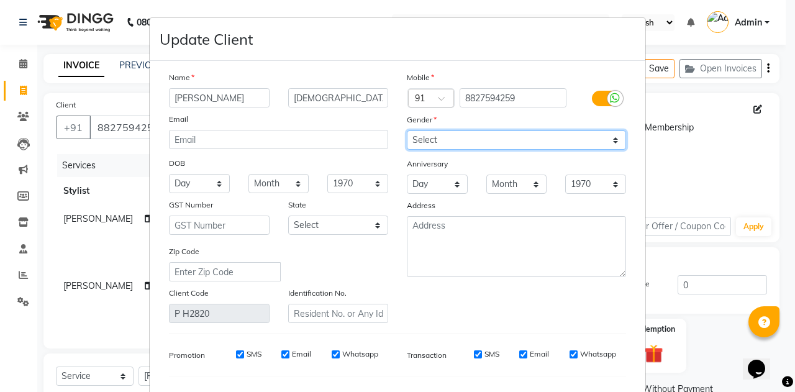
click at [467, 146] on select "Select [DEMOGRAPHIC_DATA] [DEMOGRAPHIC_DATA] Other Prefer Not To Say" at bounding box center [516, 139] width 219 height 19
click at [407, 130] on select "Select [DEMOGRAPHIC_DATA] [DEMOGRAPHIC_DATA] Other Prefer Not To Say" at bounding box center [516, 139] width 219 height 19
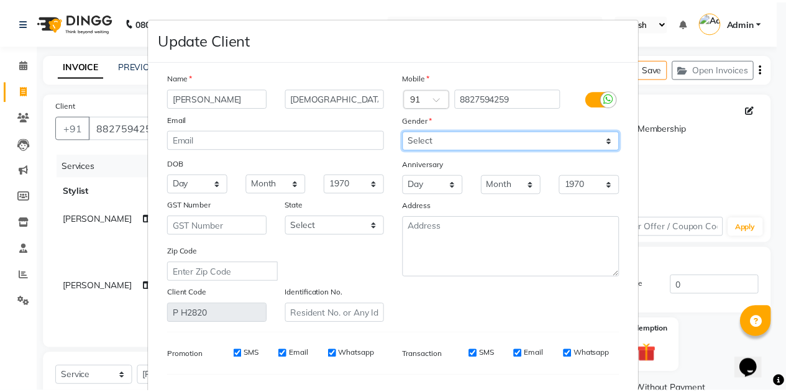
scroll to position [157, 0]
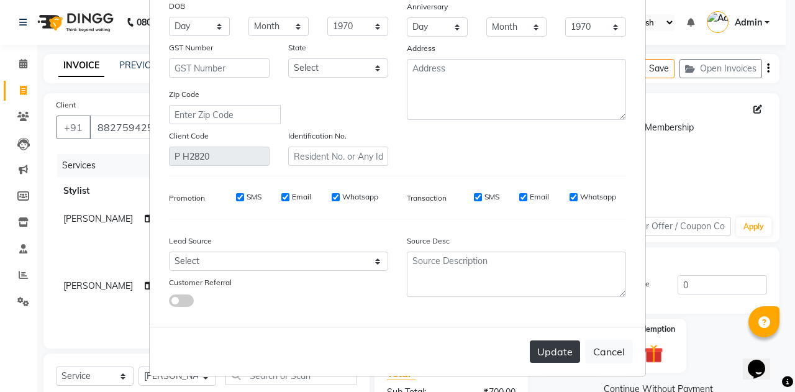
click at [545, 353] on button "Update" at bounding box center [555, 351] width 50 height 22
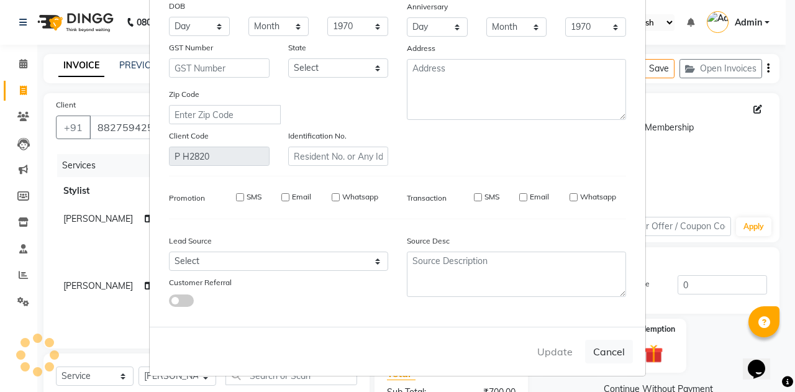
select select
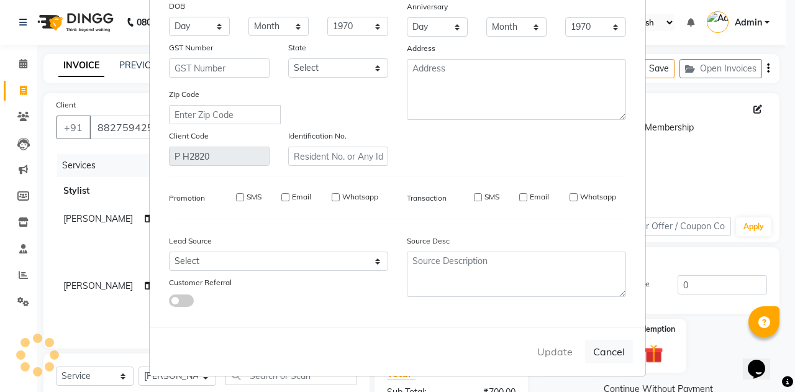
select select
checkbox input "false"
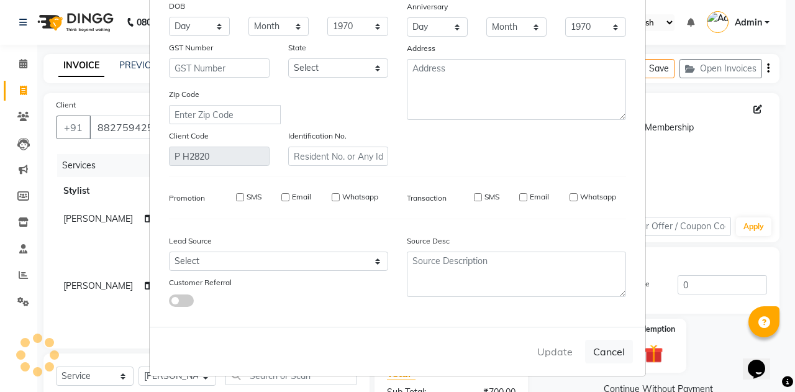
checkbox input "false"
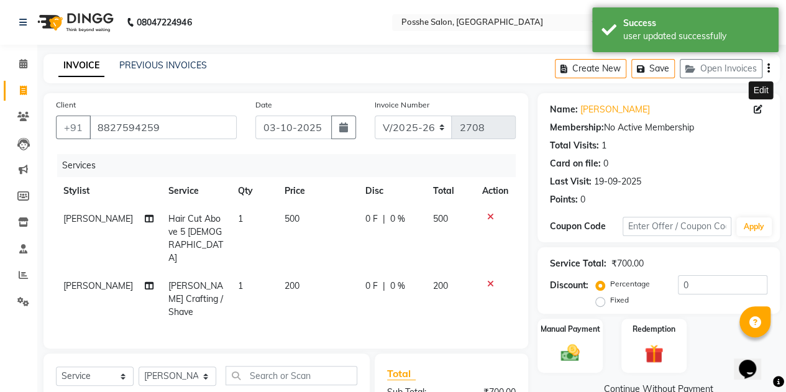
scroll to position [133, 0]
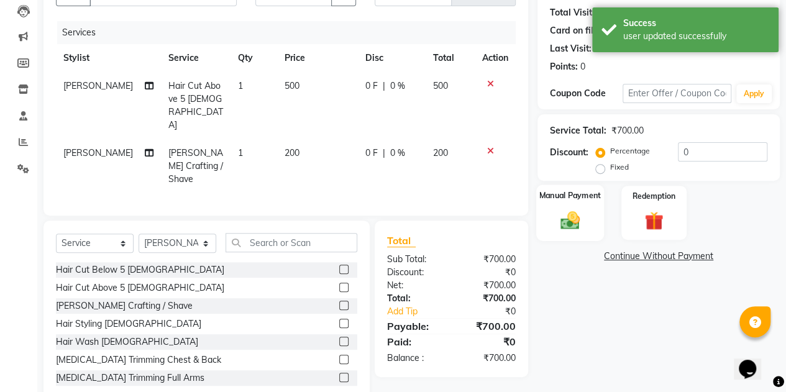
click at [566, 223] on img at bounding box center [570, 220] width 32 height 22
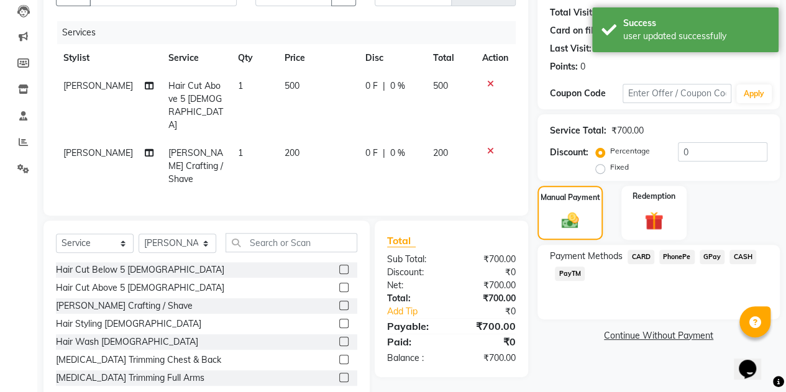
click at [567, 270] on span "PayTM" at bounding box center [570, 274] width 30 height 14
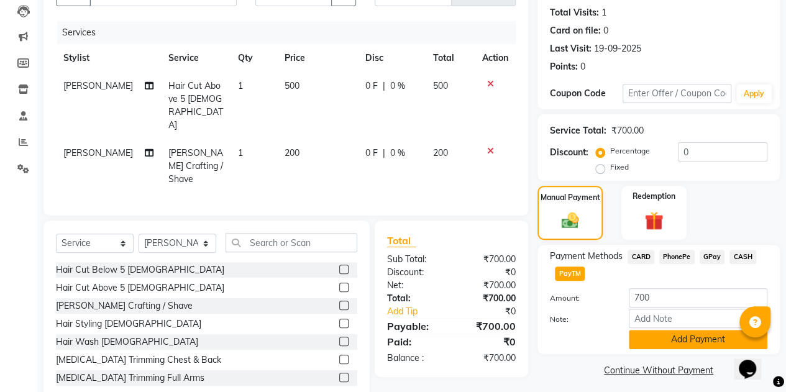
click at [682, 336] on button "Add Payment" at bounding box center [698, 339] width 139 height 19
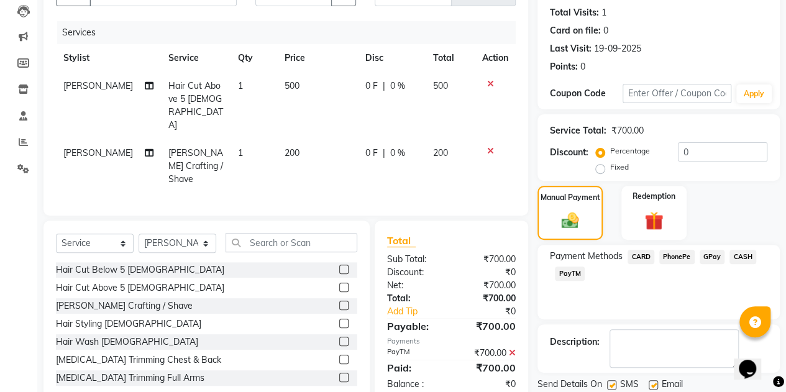
scroll to position [173, 0]
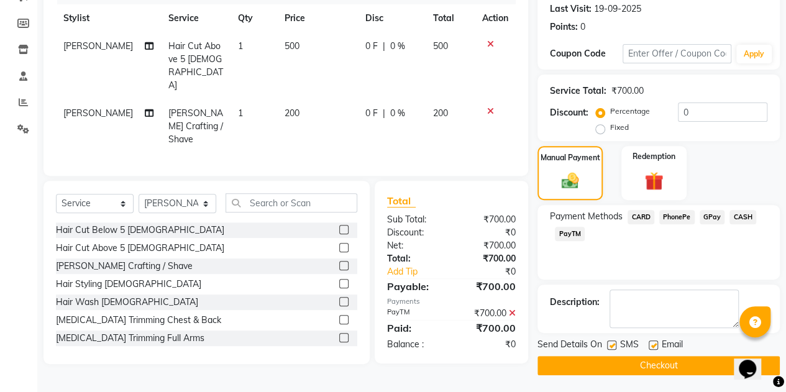
click at [653, 347] on label at bounding box center [653, 344] width 9 height 9
click at [653, 347] on input "checkbox" at bounding box center [653, 346] width 8 height 8
checkbox input "false"
click at [610, 345] on label at bounding box center [611, 344] width 9 height 9
click at [610, 345] on input "checkbox" at bounding box center [611, 346] width 8 height 8
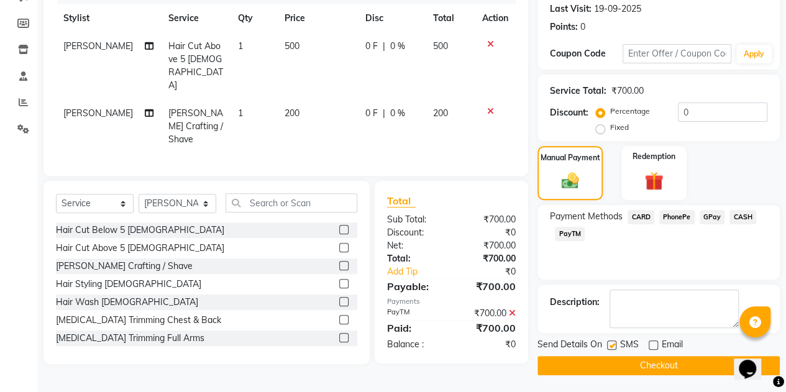
checkbox input "false"
click at [615, 357] on button "Checkout" at bounding box center [658, 365] width 242 height 19
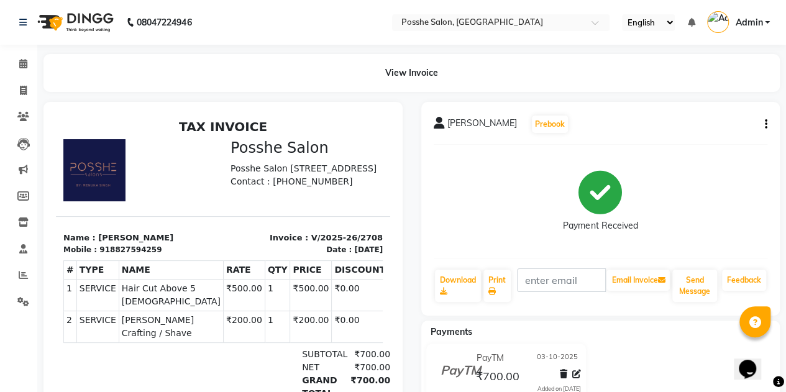
click at [39, 90] on div "View Invoice" at bounding box center [411, 73] width 755 height 38
click at [25, 90] on icon at bounding box center [23, 90] width 7 height 9
select select "6052"
select select "service"
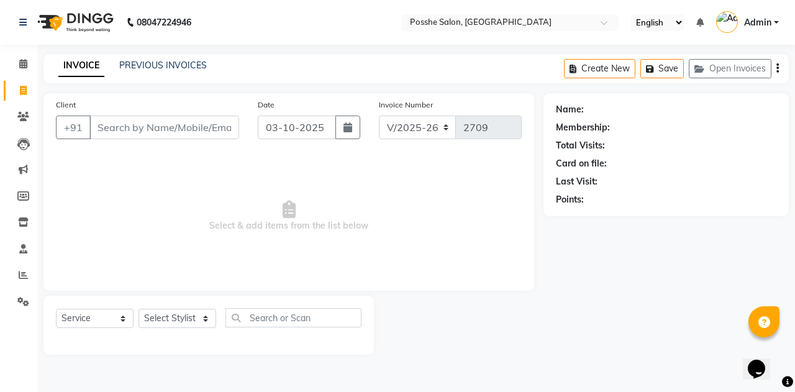
click at [607, 130] on div "Membership:" at bounding box center [583, 127] width 54 height 13
click at [152, 129] on input "Client" at bounding box center [164, 128] width 150 height 24
click at [173, 309] on select "Select Stylist [PERSON_NAME] [PERSON_NAME] [PERSON_NAME] Posshe for products [P…" at bounding box center [178, 318] width 78 height 19
select select "43693"
click at [139, 309] on select "Select Stylist [PERSON_NAME] [PERSON_NAME] [PERSON_NAME] Posshe for products [P…" at bounding box center [178, 318] width 78 height 19
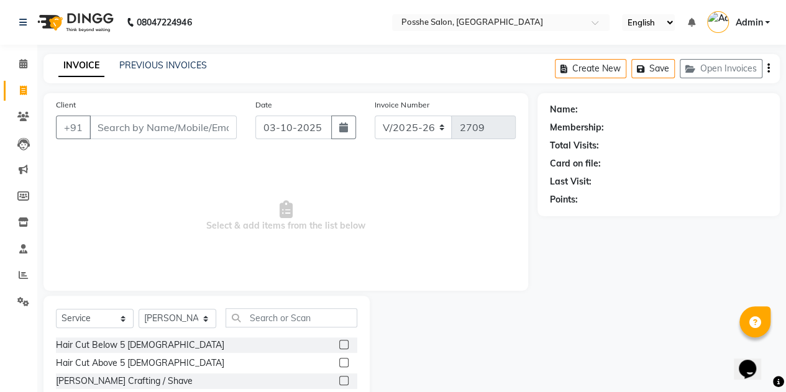
click at [339, 365] on label at bounding box center [343, 362] width 9 height 9
click at [339, 365] on input "checkbox" at bounding box center [343, 363] width 8 height 8
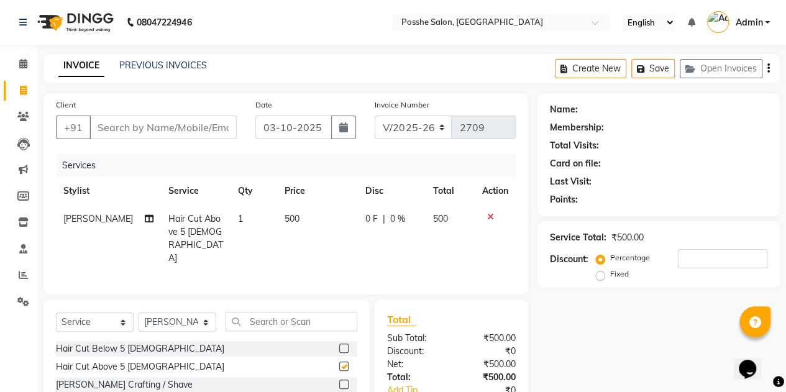
checkbox input "false"
click at [339, 380] on label at bounding box center [343, 384] width 9 height 9
click at [339, 381] on input "checkbox" at bounding box center [343, 385] width 8 height 8
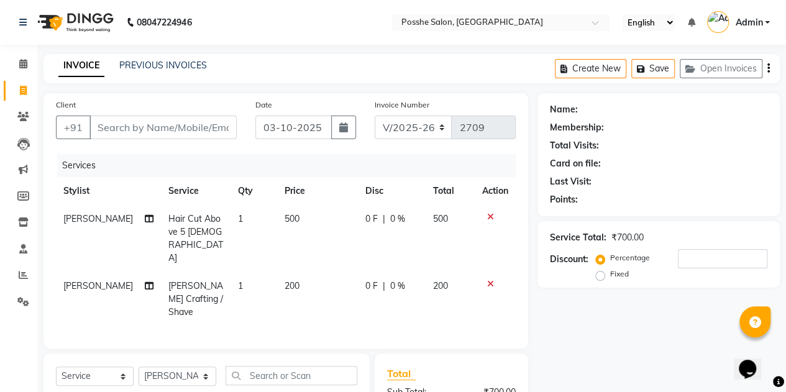
checkbox input "false"
click at [198, 124] on input "Client" at bounding box center [162, 128] width 147 height 24
type input "6"
type input "0"
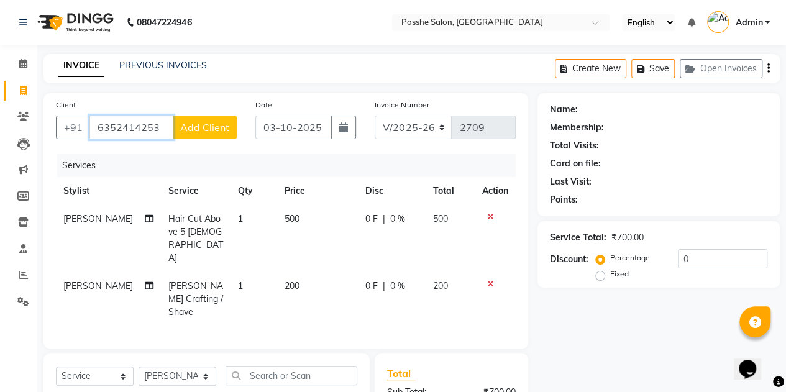
type input "6352414253"
click at [203, 126] on span "Add Client" at bounding box center [204, 127] width 49 height 12
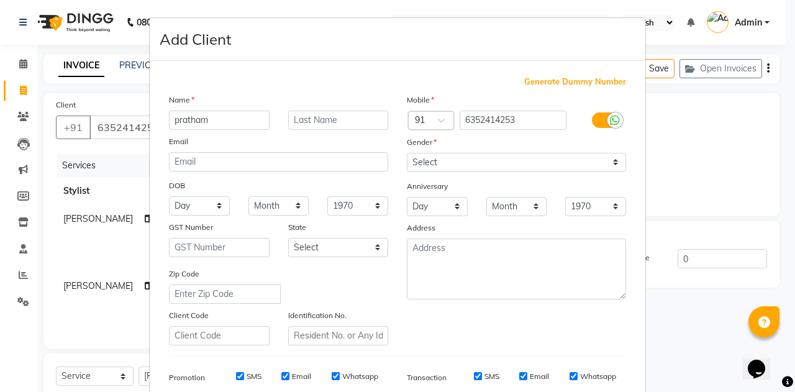
type input "pratham"
click at [505, 175] on div "Mobile Country Code × 91 6352414253 Gender Select Male Female Other Prefer Not …" at bounding box center [517, 219] width 238 height 252
click at [501, 163] on select "Select [DEMOGRAPHIC_DATA] [DEMOGRAPHIC_DATA] Other Prefer Not To Say" at bounding box center [516, 162] width 219 height 19
select select "male"
click at [407, 153] on select "Select [DEMOGRAPHIC_DATA] [DEMOGRAPHIC_DATA] Other Prefer Not To Say" at bounding box center [516, 162] width 219 height 19
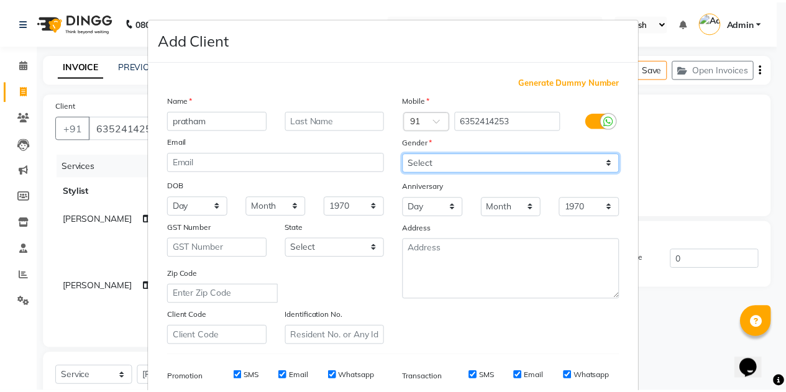
scroll to position [179, 0]
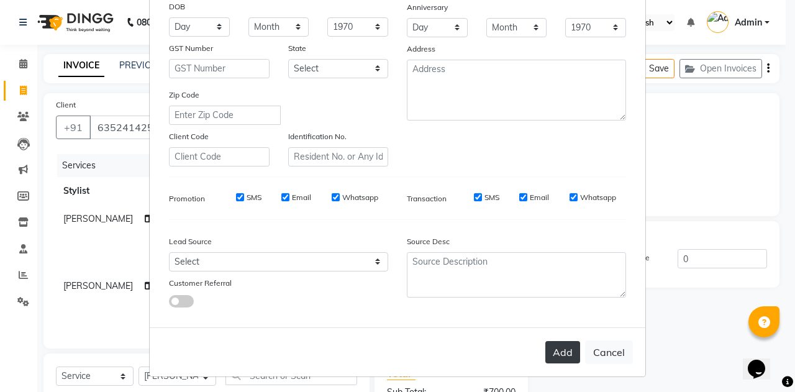
click at [557, 349] on button "Add" at bounding box center [563, 352] width 35 height 22
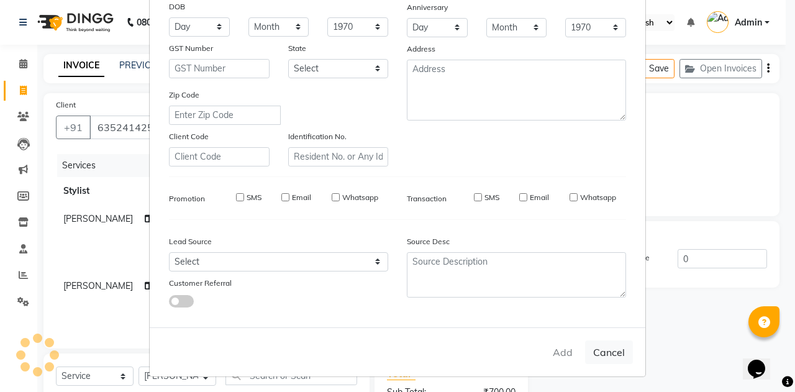
select select
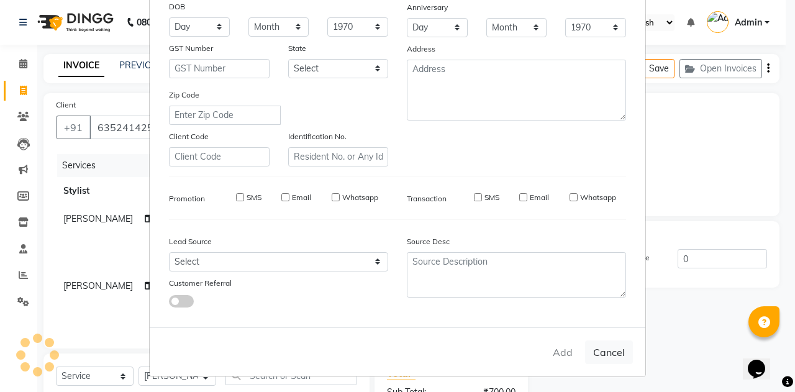
select select
checkbox input "false"
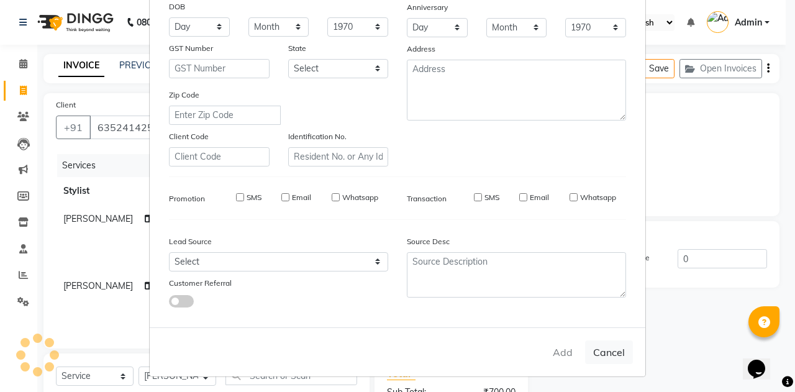
checkbox input "false"
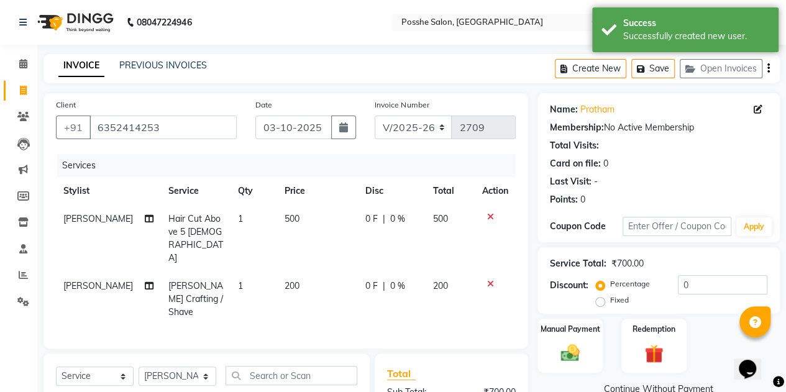
scroll to position [133, 0]
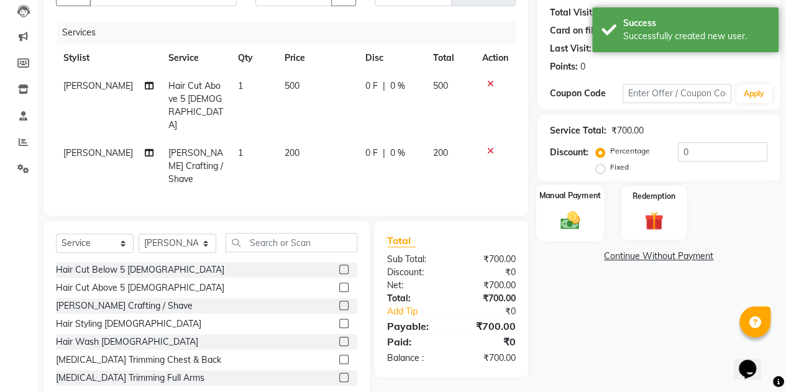
click at [592, 221] on div "Manual Payment" at bounding box center [570, 213] width 68 height 57
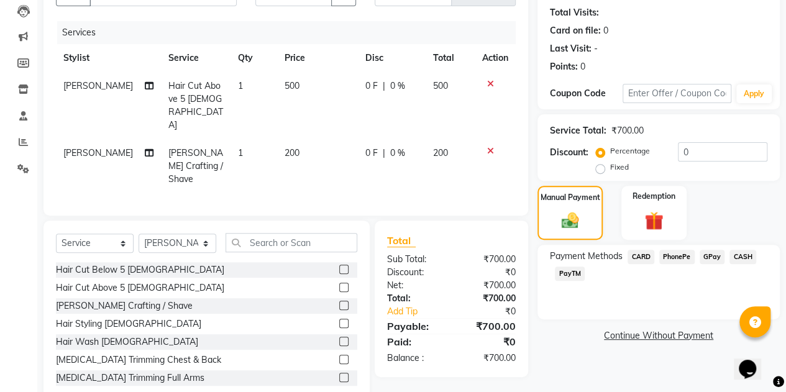
click at [567, 275] on span "PayTM" at bounding box center [570, 274] width 30 height 14
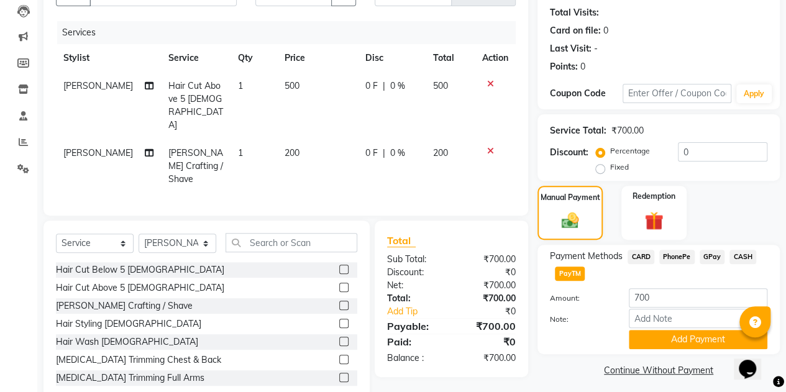
scroll to position [138, 0]
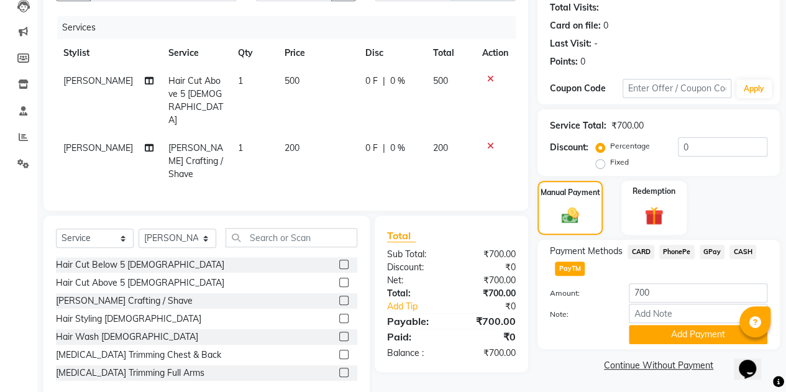
click at [741, 247] on span "CASH" at bounding box center [742, 252] width 27 height 14
click at [677, 319] on input "Note:" at bounding box center [698, 313] width 139 height 19
click at [675, 336] on button "Add Payment" at bounding box center [698, 334] width 139 height 19
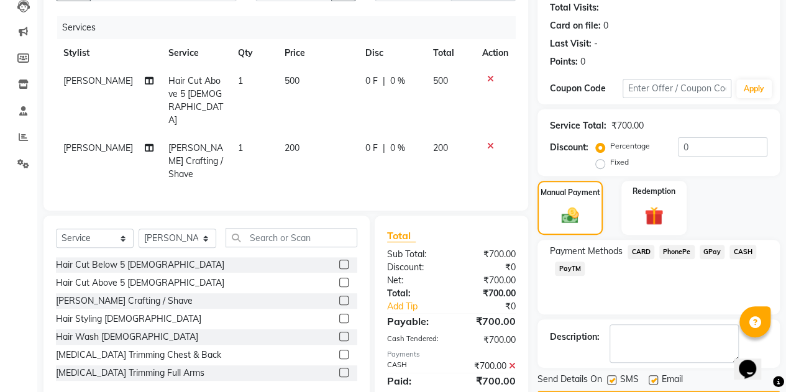
scroll to position [173, 0]
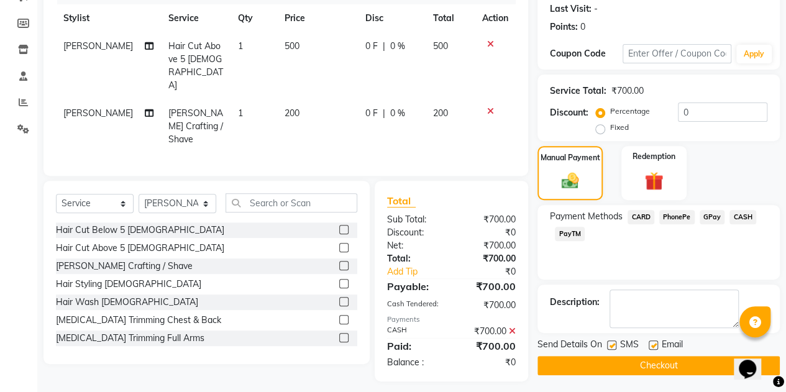
click at [651, 340] on label at bounding box center [653, 344] width 9 height 9
click at [651, 342] on input "checkbox" at bounding box center [653, 346] width 8 height 8
checkbox input "false"
click at [608, 349] on div at bounding box center [611, 346] width 8 height 13
click at [611, 345] on label at bounding box center [611, 344] width 9 height 9
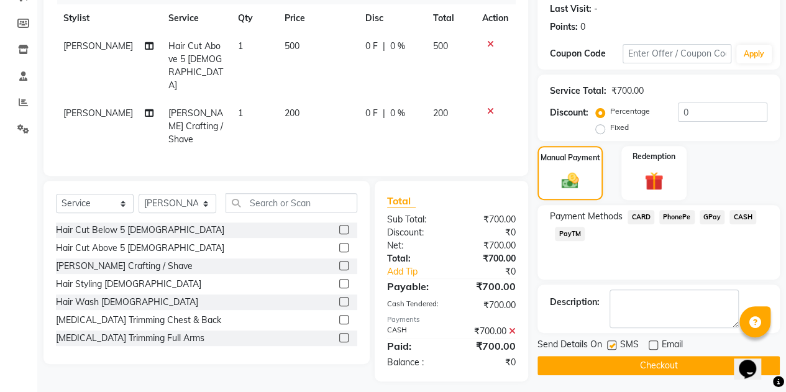
click at [611, 345] on input "checkbox" at bounding box center [611, 346] width 8 height 8
checkbox input "false"
click at [618, 360] on button "Checkout" at bounding box center [658, 365] width 242 height 19
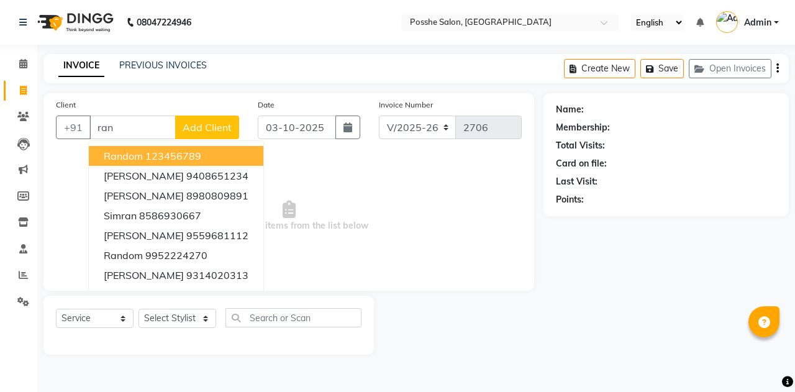
select select "6052"
select select "service"
click at [14, 90] on span at bounding box center [23, 91] width 22 height 14
select select "service"
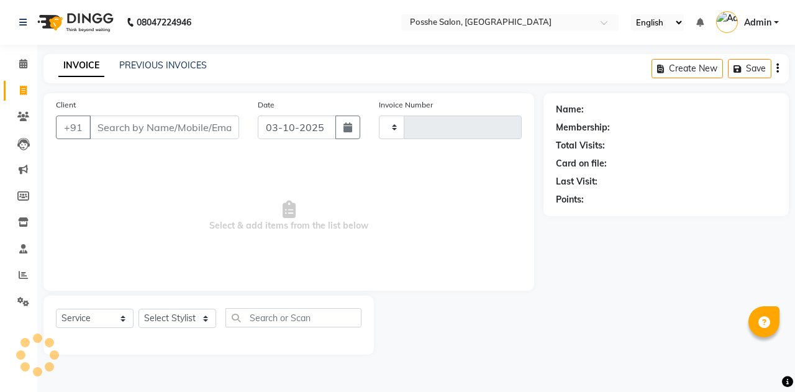
type input "2709"
select select "6052"
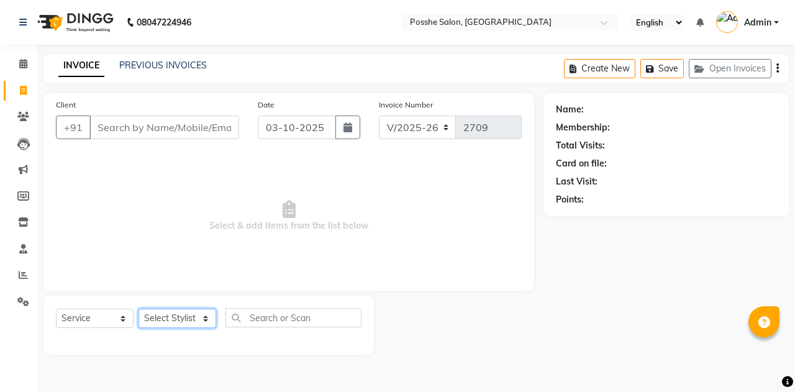
click at [180, 316] on select "Select Stylist [PERSON_NAME] [PERSON_NAME] [PERSON_NAME] Posshe for products [P…" at bounding box center [178, 318] width 78 height 19
select select "43693"
click at [139, 309] on select "Select Stylist [PERSON_NAME] [PERSON_NAME] [PERSON_NAME] Posshe for products [P…" at bounding box center [178, 318] width 78 height 19
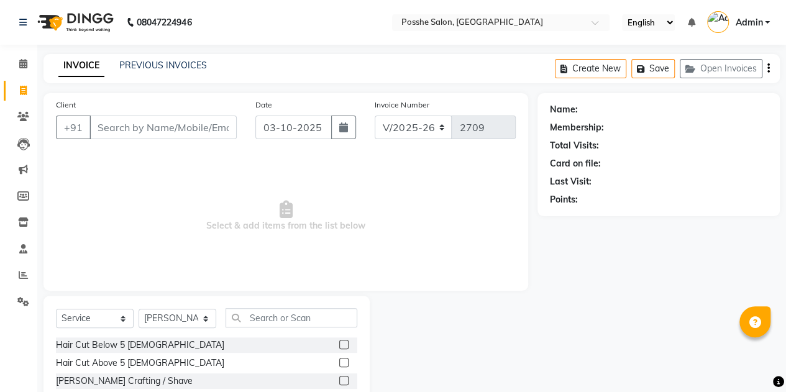
click at [339, 365] on label at bounding box center [343, 362] width 9 height 9
click at [339, 365] on input "checkbox" at bounding box center [343, 363] width 8 height 8
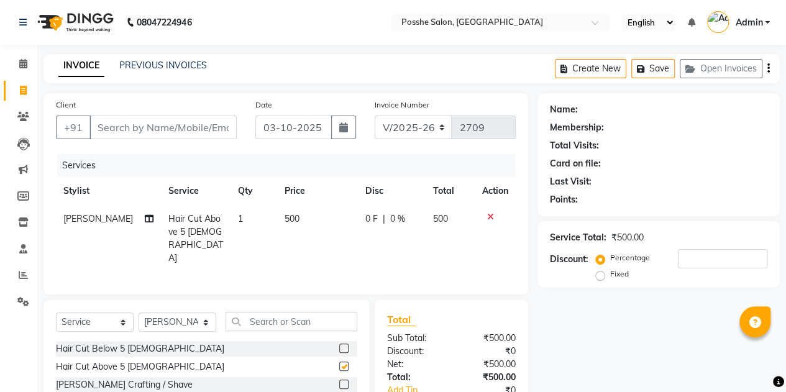
checkbox input "false"
click at [339, 380] on label at bounding box center [343, 384] width 9 height 9
click at [339, 381] on input "checkbox" at bounding box center [343, 385] width 8 height 8
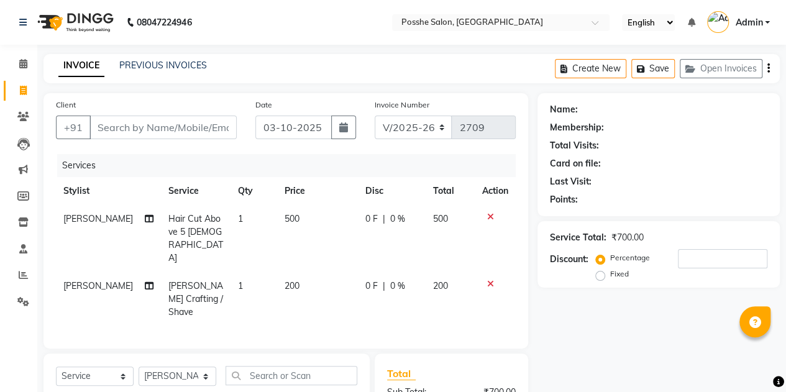
checkbox input "false"
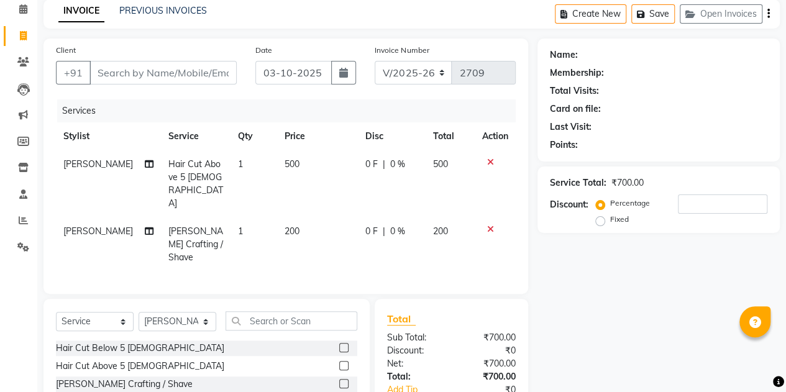
scroll to position [55, 0]
click at [118, 311] on select "Select Service Product Membership Package Voucher Prepaid Gift Card" at bounding box center [95, 320] width 78 height 19
click at [56, 311] on select "Select Service Product Membership Package Voucher Prepaid Gift Card" at bounding box center [95, 320] width 78 height 19
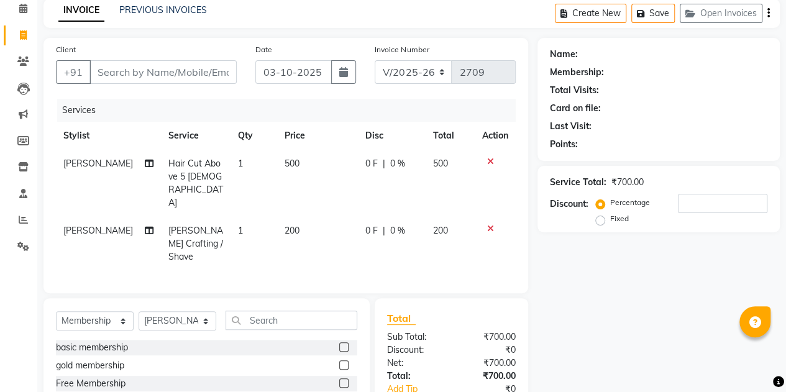
click at [341, 342] on label at bounding box center [343, 346] width 9 height 9
click at [341, 344] on input "checkbox" at bounding box center [343, 348] width 8 height 8
select select "select"
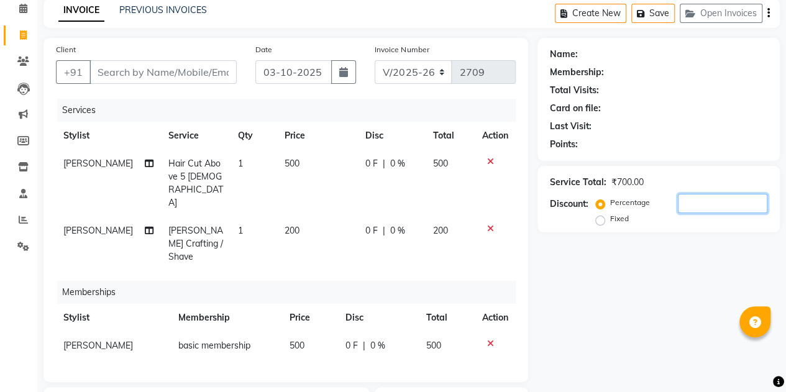
click at [691, 203] on input "number" at bounding box center [722, 203] width 89 height 19
type input "20"
click at [683, 288] on div "Name: Membership: Total Visits: Card on file: Last Visit: Points: Service Total…" at bounding box center [663, 291] width 252 height 506
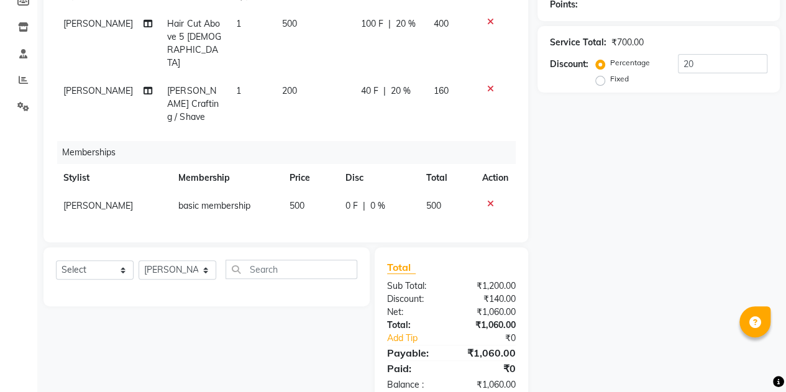
scroll to position [0, 0]
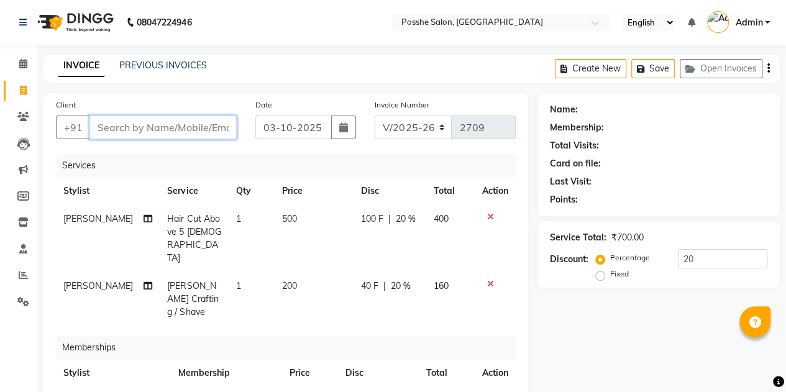
click at [181, 131] on input "Client" at bounding box center [162, 128] width 147 height 24
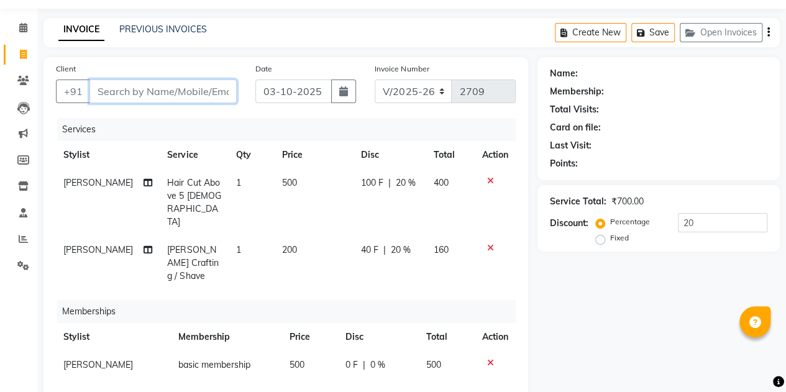
scroll to position [14, 0]
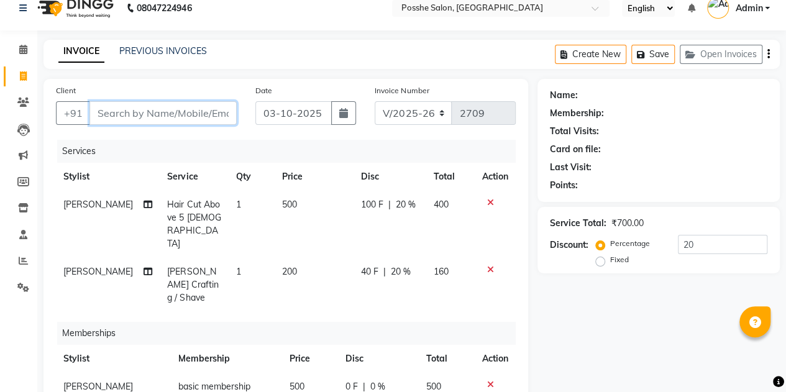
type input "8"
type input "0"
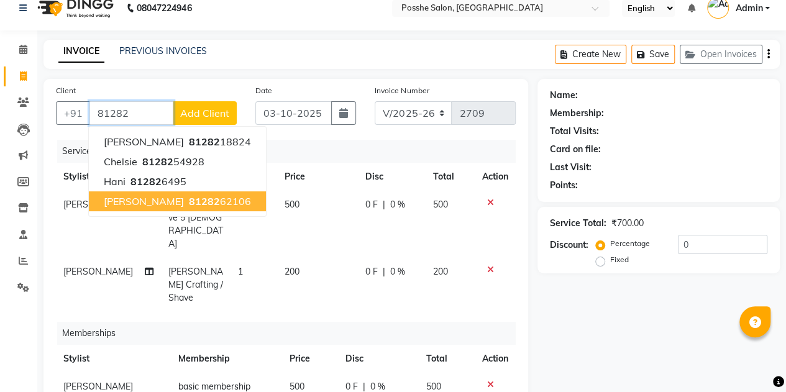
click at [188, 207] on button "[PERSON_NAME] 81282 62106" at bounding box center [177, 201] width 177 height 20
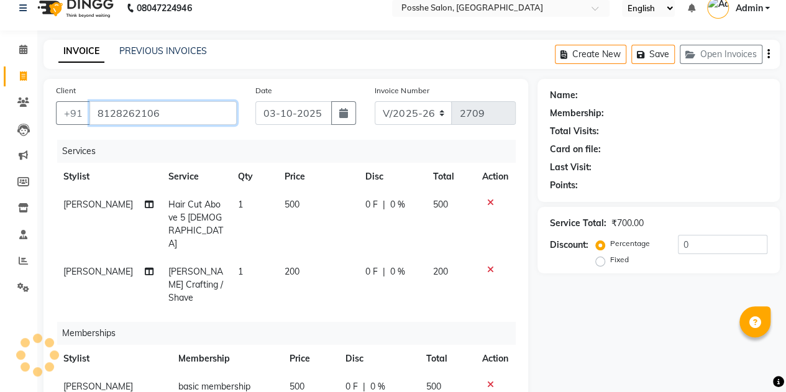
type input "8128262106"
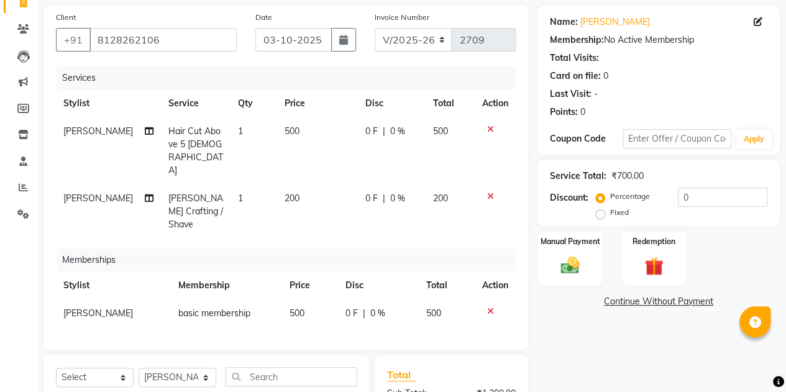
scroll to position [86, 0]
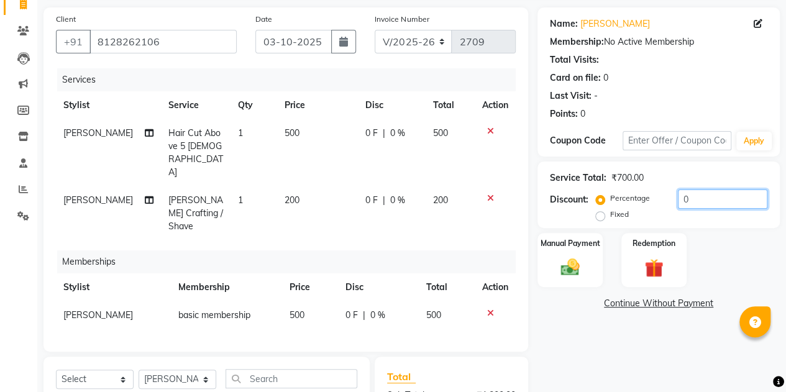
click at [692, 204] on input "0" at bounding box center [722, 199] width 89 height 19
type input "20"
click at [615, 370] on div "Name: [PERSON_NAME] Membership: No Active Membership Total Visits: Card on file…" at bounding box center [663, 260] width 252 height 506
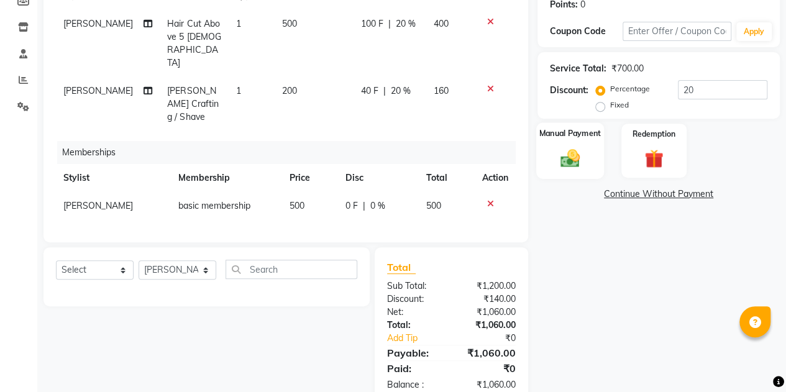
click at [559, 135] on label "Manual Payment" at bounding box center [570, 133] width 62 height 12
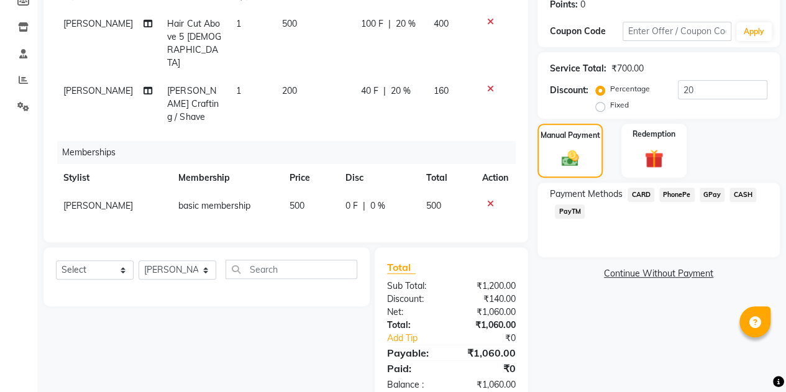
click at [580, 214] on span "PayTM" at bounding box center [570, 211] width 30 height 14
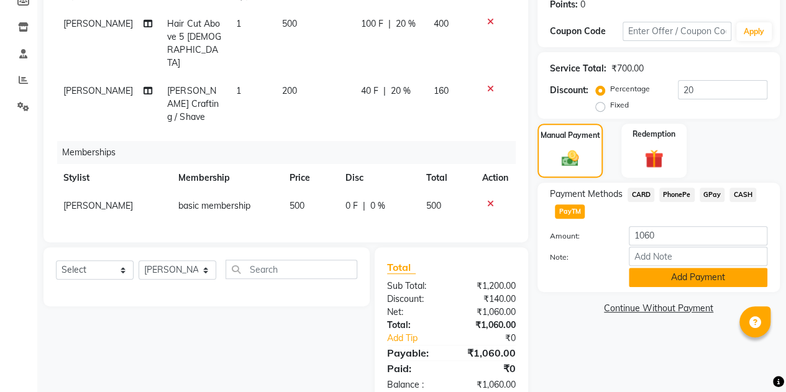
click at [672, 273] on button "Add Payment" at bounding box center [698, 277] width 139 height 19
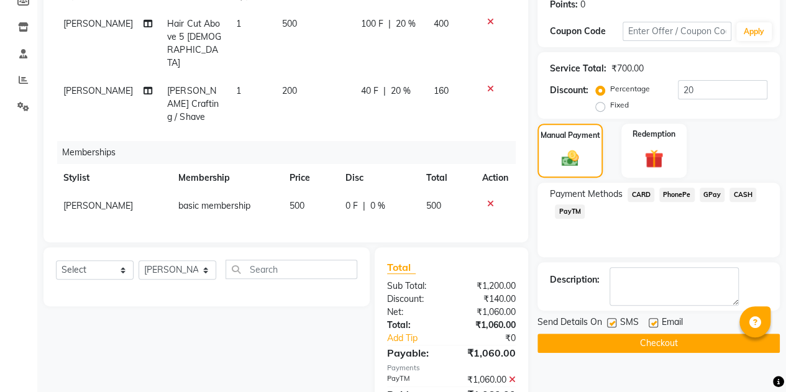
scroll to position [221, 0]
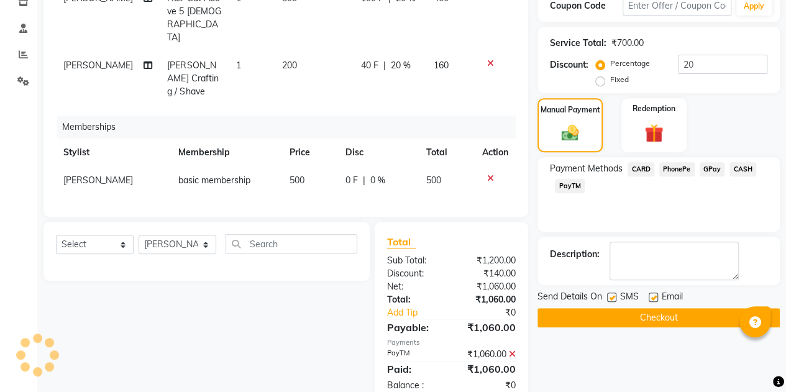
click at [651, 295] on label at bounding box center [653, 297] width 9 height 9
click at [651, 295] on input "checkbox" at bounding box center [653, 298] width 8 height 8
checkbox input "false"
click at [610, 293] on label at bounding box center [611, 297] width 9 height 9
click at [610, 294] on input "checkbox" at bounding box center [611, 298] width 8 height 8
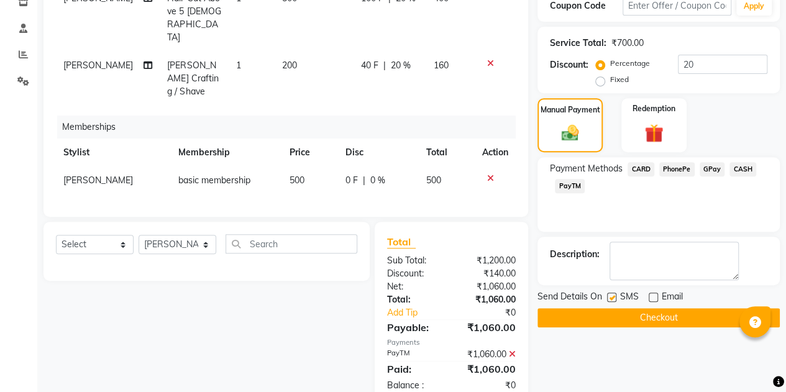
checkbox input "false"
click at [649, 312] on button "Checkout" at bounding box center [658, 317] width 242 height 19
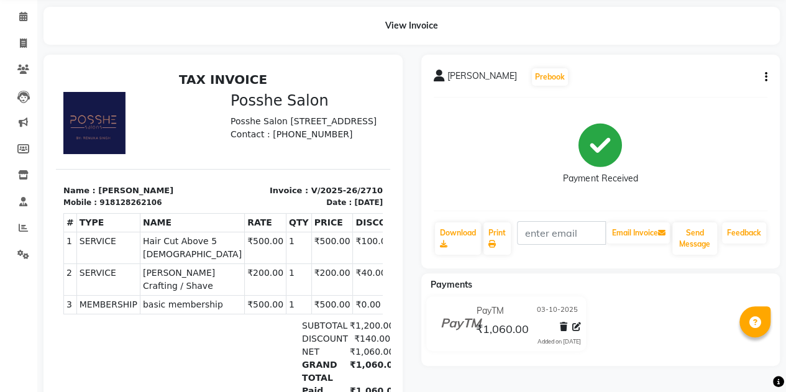
scroll to position [24, 0]
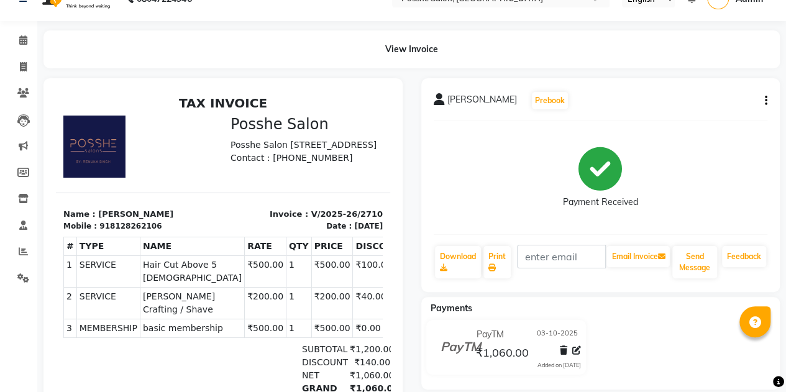
click at [765, 101] on icon "button" at bounding box center [766, 101] width 2 height 1
click at [460, 214] on div "Payment Received" at bounding box center [601, 177] width 334 height 93
click at [461, 255] on link "Download" at bounding box center [458, 262] width 46 height 32
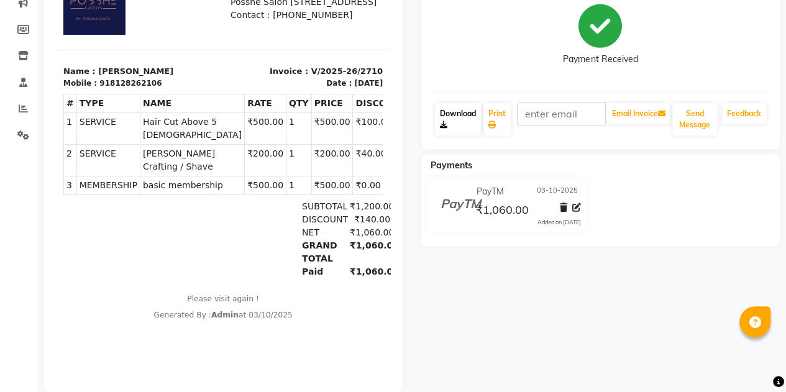
scroll to position [167, 0]
click at [560, 185] on span "03-10-2025" at bounding box center [557, 191] width 41 height 13
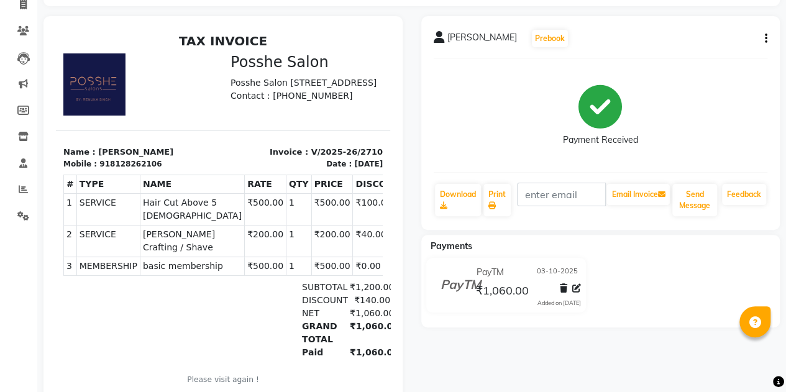
scroll to position [0, 0]
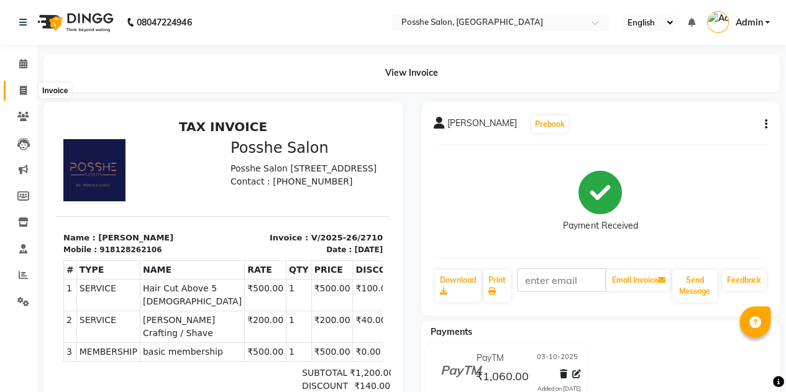
click at [23, 87] on icon at bounding box center [23, 90] width 7 height 9
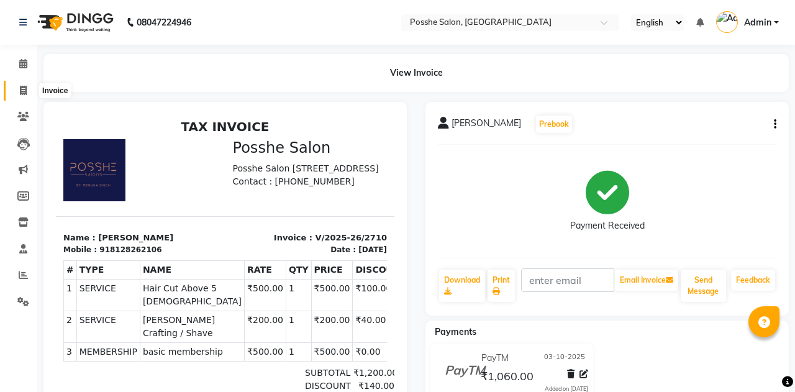
select select "service"
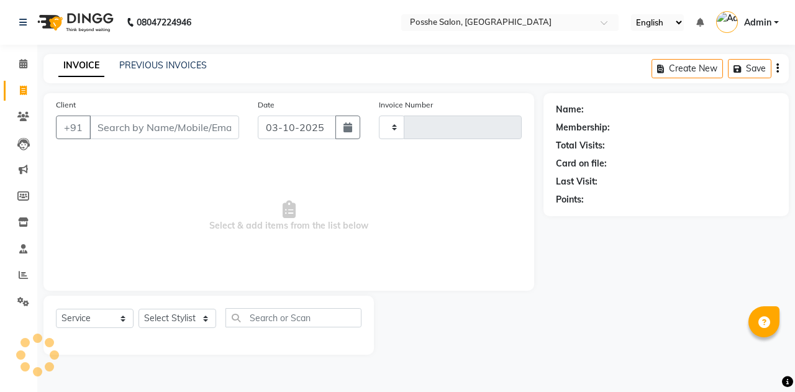
type input "2711"
select select "6052"
click at [25, 64] on icon at bounding box center [23, 63] width 8 height 9
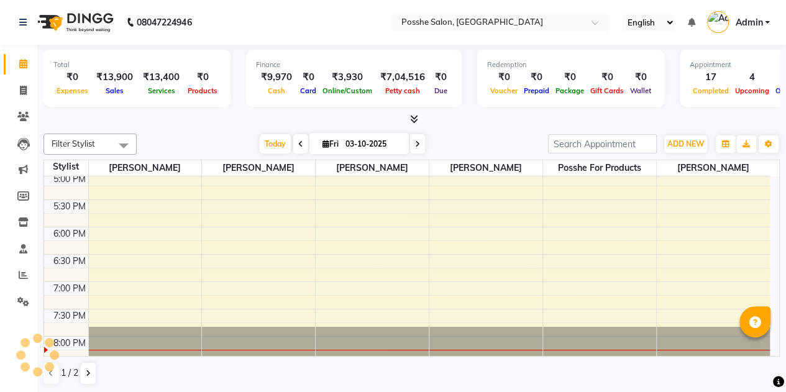
scroll to position [519, 0]
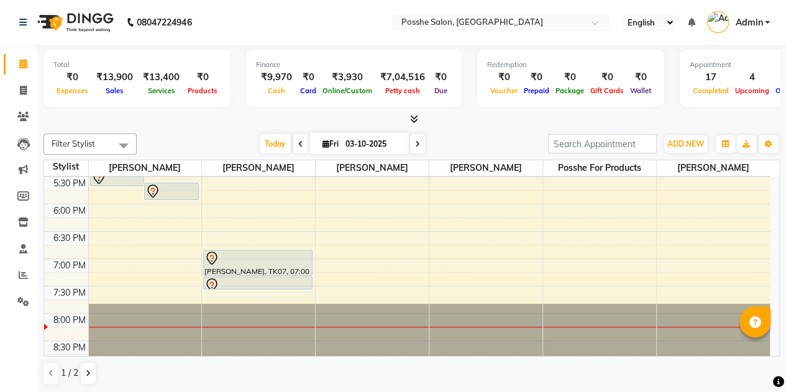
click at [220, 273] on div at bounding box center [257, 275] width 107 height 5
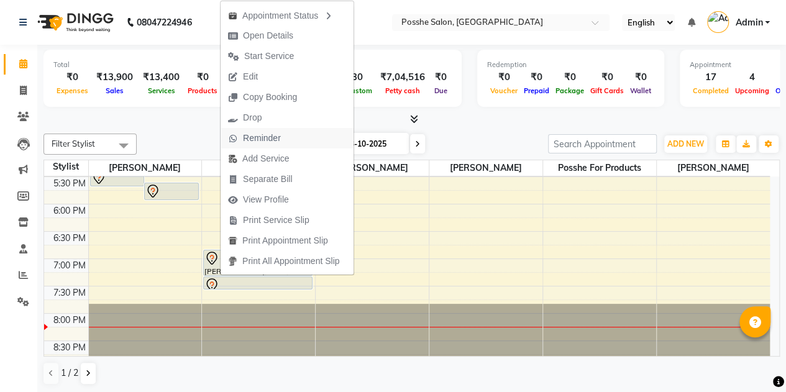
click at [252, 140] on span "Reminder" at bounding box center [262, 138] width 38 height 13
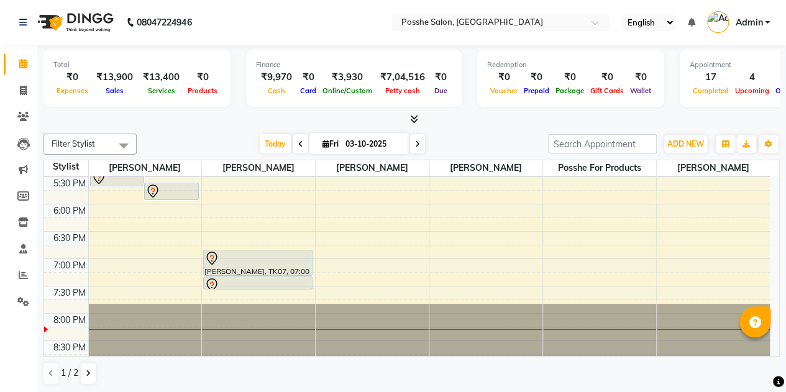
click at [253, 270] on div "[PERSON_NAME], TK07, 07:00 PM-07:30 PM, Hair Cut Above 5 [DEMOGRAPHIC_DATA]" at bounding box center [257, 262] width 107 height 25
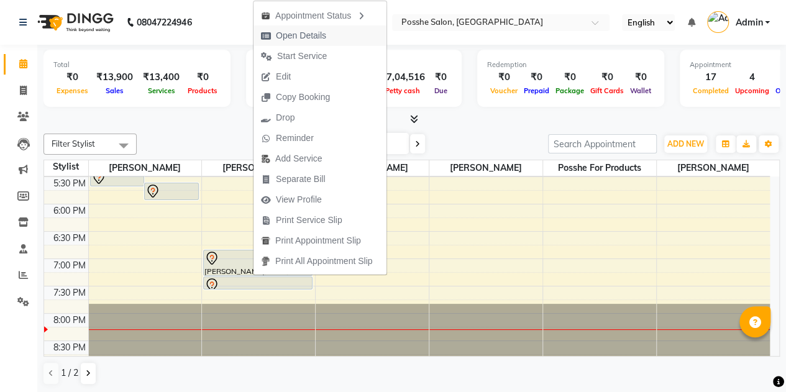
click at [300, 34] on span "Open Details" at bounding box center [301, 35] width 50 height 13
select select "7"
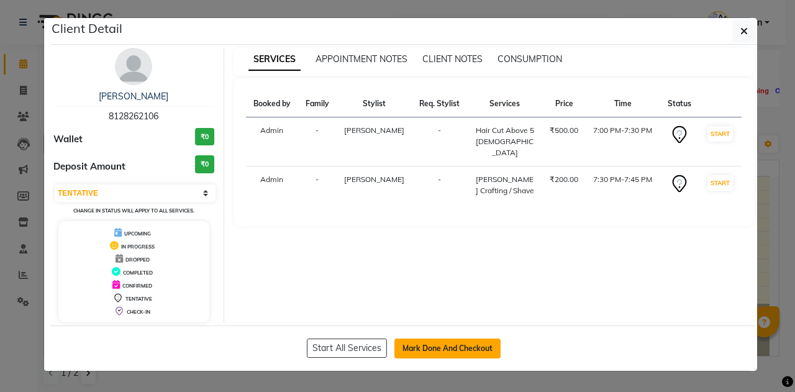
click at [420, 350] on button "Mark Done And Checkout" at bounding box center [448, 349] width 106 height 20
select select "6052"
select select "service"
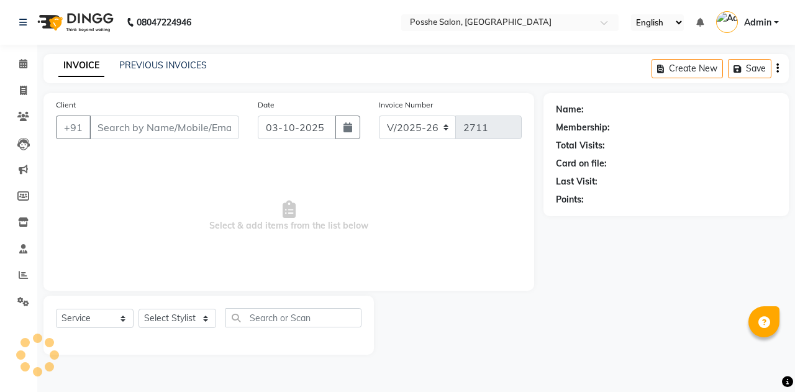
type input "8128262106"
select select "43693"
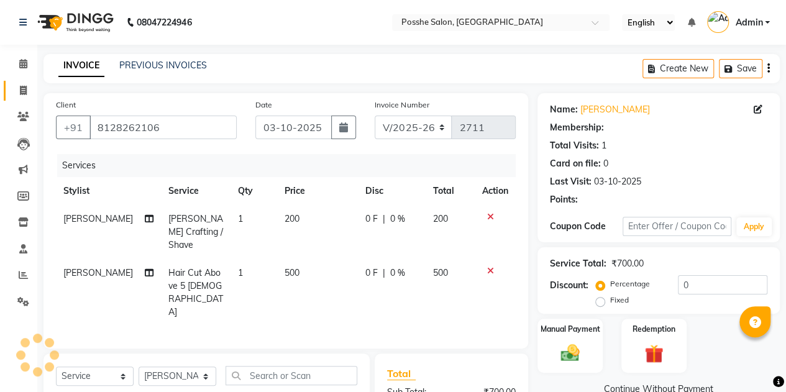
select select "1: Object"
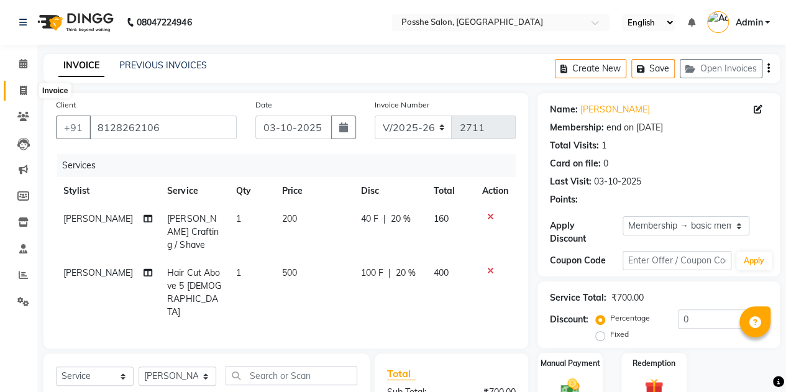
type input "20"
click at [21, 91] on icon at bounding box center [23, 90] width 7 height 9
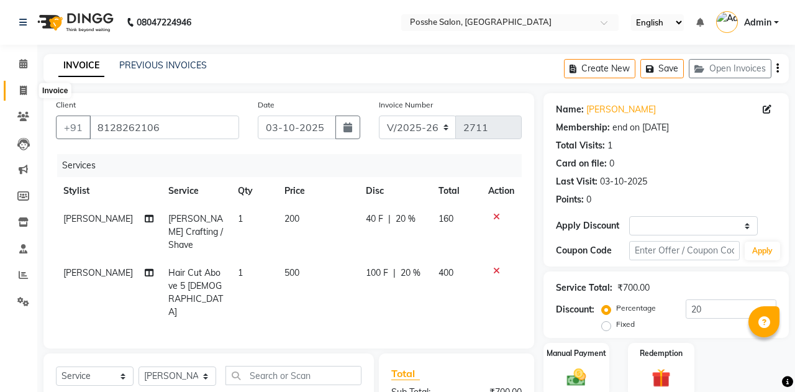
select select "6052"
select select "service"
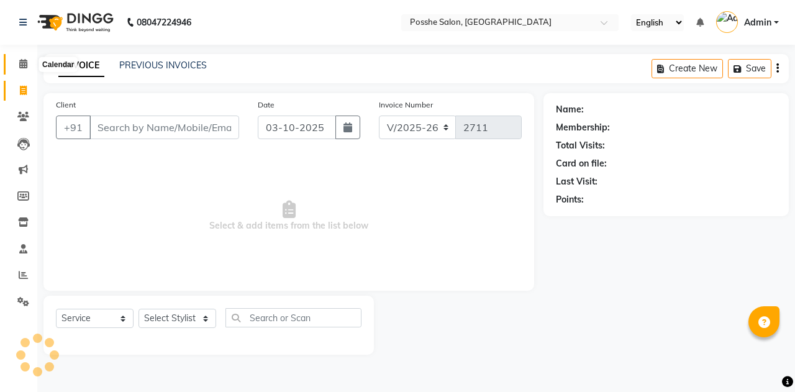
click at [19, 68] on icon at bounding box center [23, 63] width 8 height 9
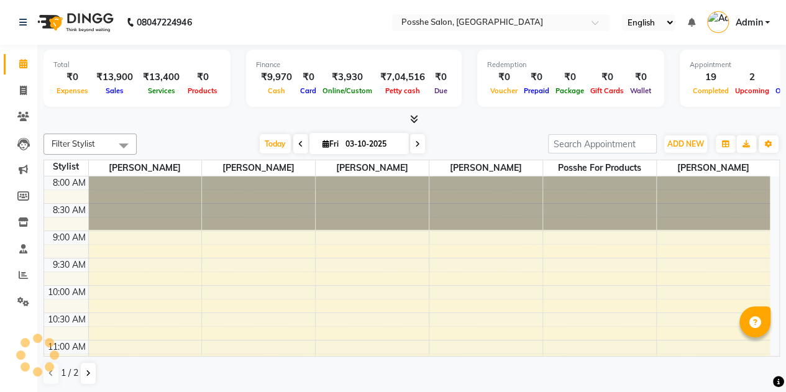
scroll to position [519, 0]
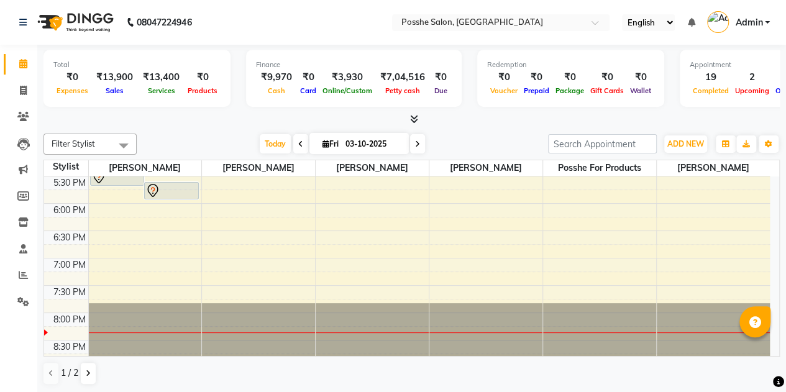
click at [22, 63] on icon at bounding box center [23, 63] width 8 height 9
click at [209, 132] on div "Filter Stylist Select All [PERSON_NAME] [PERSON_NAME] [PERSON_NAME] Posshe for …" at bounding box center [411, 260] width 736 height 262
click at [28, 94] on span at bounding box center [23, 91] width 22 height 14
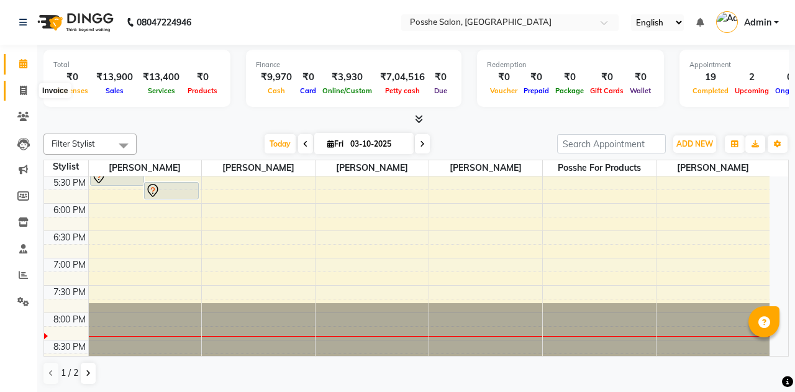
select select "6052"
select select "service"
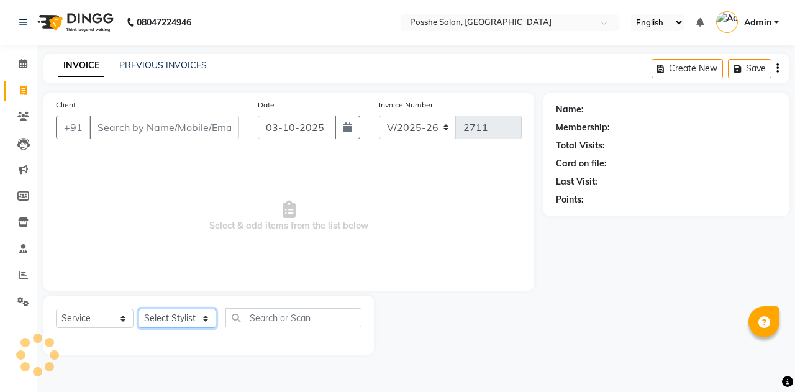
click at [178, 324] on select "Select Stylist [PERSON_NAME] [PERSON_NAME] [PERSON_NAME] Posshe for products [P…" at bounding box center [178, 318] width 78 height 19
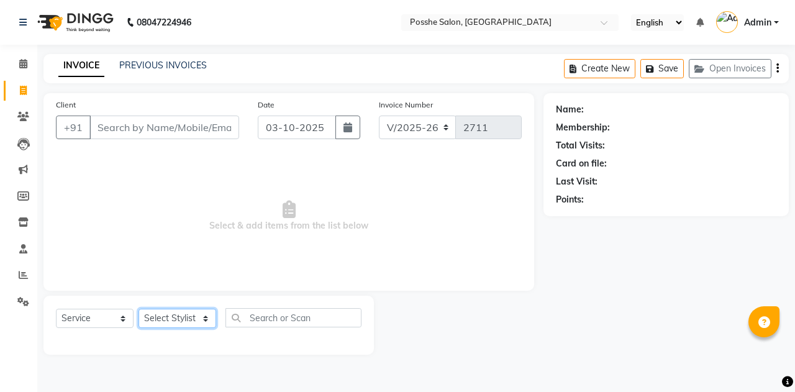
select select "43692"
click at [139, 309] on select "Select Stylist [PERSON_NAME] [PERSON_NAME] [PERSON_NAME] Posshe for products [P…" at bounding box center [178, 318] width 78 height 19
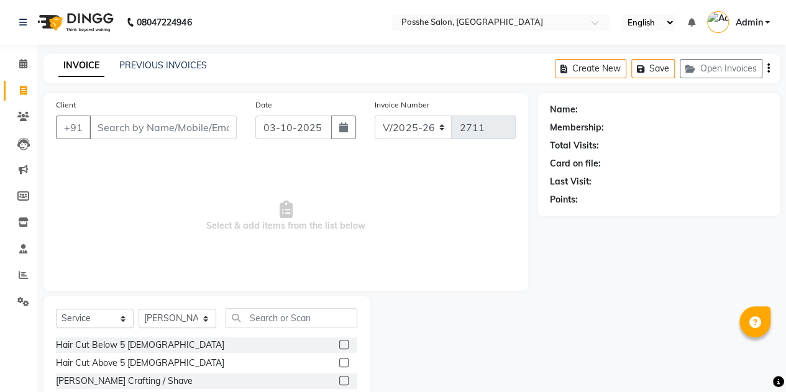
click at [286, 306] on div "Select Service Product Membership Package Voucher Prepaid Gift Card Select Styl…" at bounding box center [206, 387] width 326 height 183
click at [286, 314] on input "text" at bounding box center [292, 317] width 132 height 19
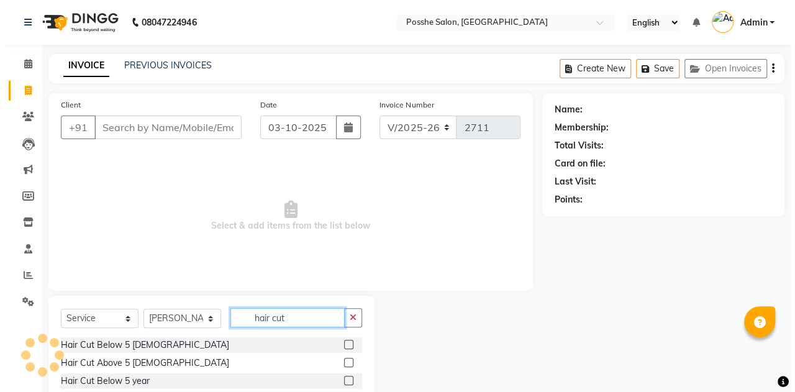
scroll to position [32, 0]
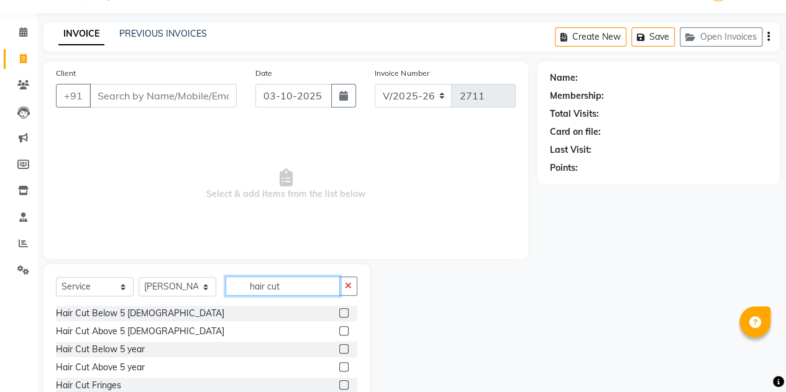
type input "hair cut"
click at [340, 365] on label at bounding box center [343, 366] width 9 height 9
click at [340, 365] on input "checkbox" at bounding box center [343, 367] width 8 height 8
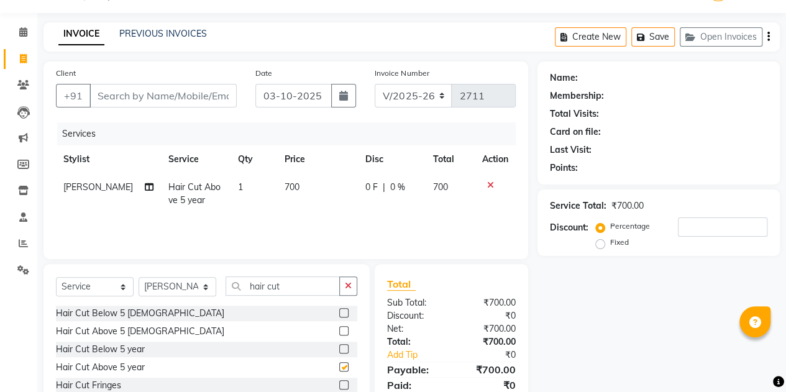
checkbox input "false"
click at [199, 96] on input "Client" at bounding box center [162, 96] width 147 height 24
type input "8"
type input "0"
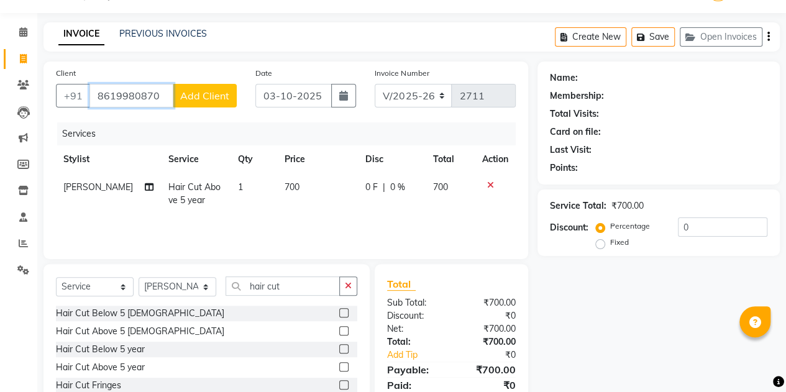
type input "8619980870"
click at [221, 99] on span "Add Client" at bounding box center [204, 95] width 49 height 12
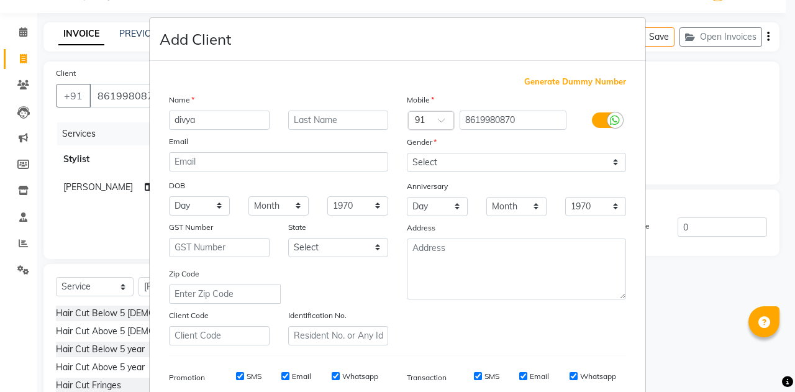
type input "divya"
click at [453, 158] on select "Select [DEMOGRAPHIC_DATA] [DEMOGRAPHIC_DATA] Other Prefer Not To Say" at bounding box center [516, 162] width 219 height 19
select select "[DEMOGRAPHIC_DATA]"
click at [407, 153] on select "Select [DEMOGRAPHIC_DATA] [DEMOGRAPHIC_DATA] Other Prefer Not To Say" at bounding box center [516, 162] width 219 height 19
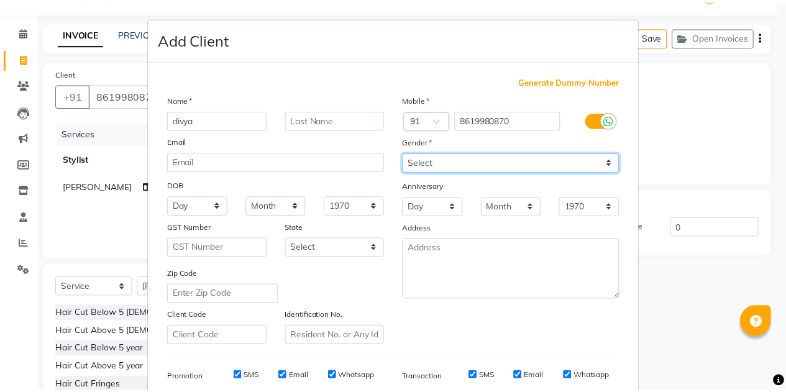
scroll to position [179, 0]
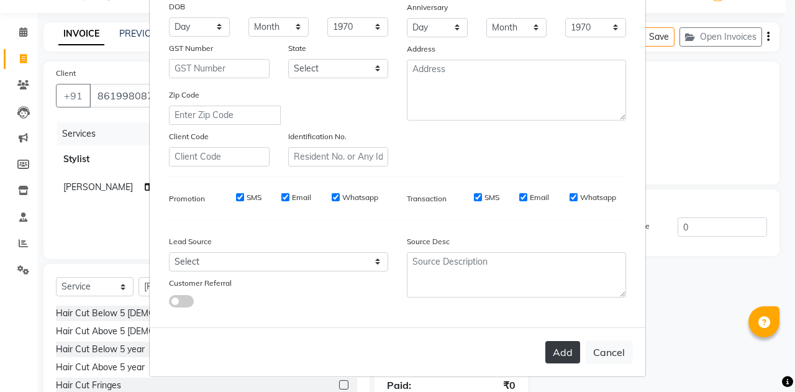
click at [551, 356] on button "Add" at bounding box center [563, 352] width 35 height 22
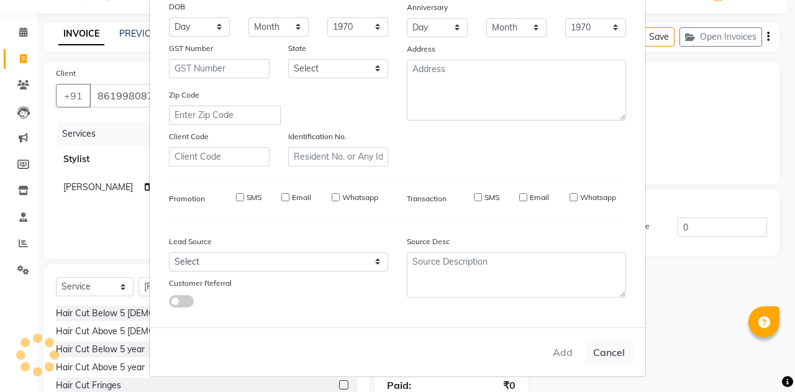
select select
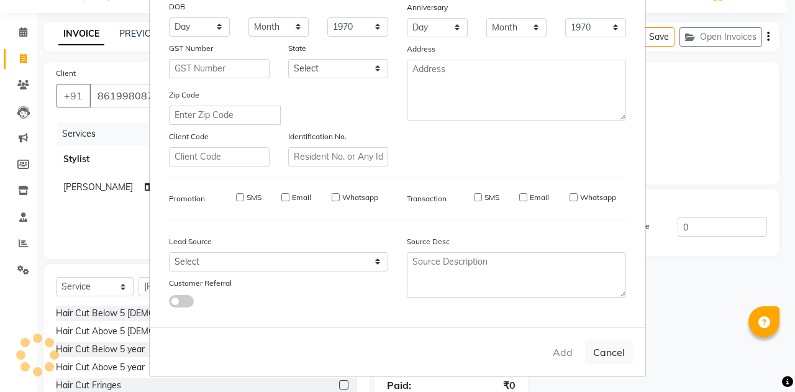
select select
checkbox input "false"
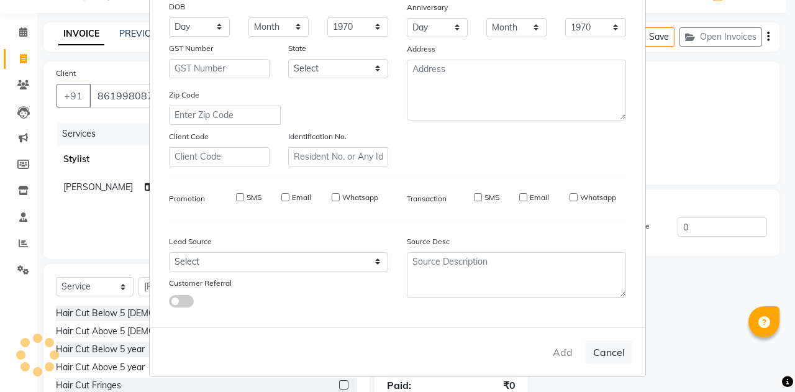
checkbox input "false"
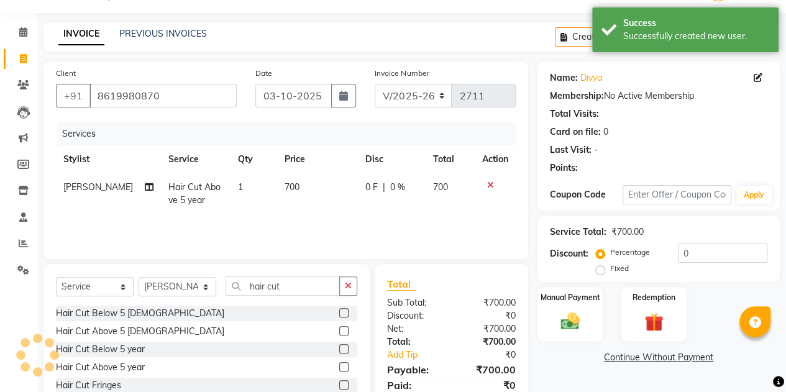
scroll to position [78, 0]
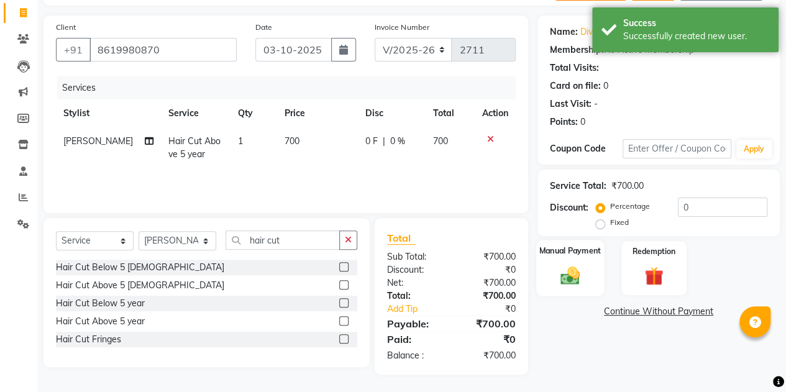
click at [551, 265] on div "Manual Payment" at bounding box center [570, 268] width 68 height 57
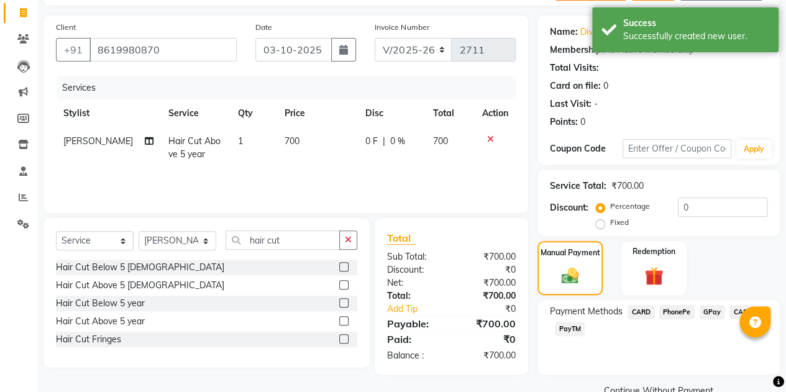
click at [576, 326] on span "PayTM" at bounding box center [570, 329] width 30 height 14
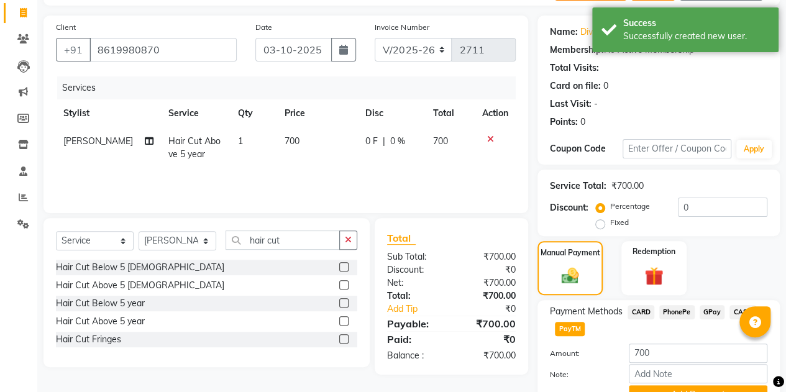
scroll to position [138, 0]
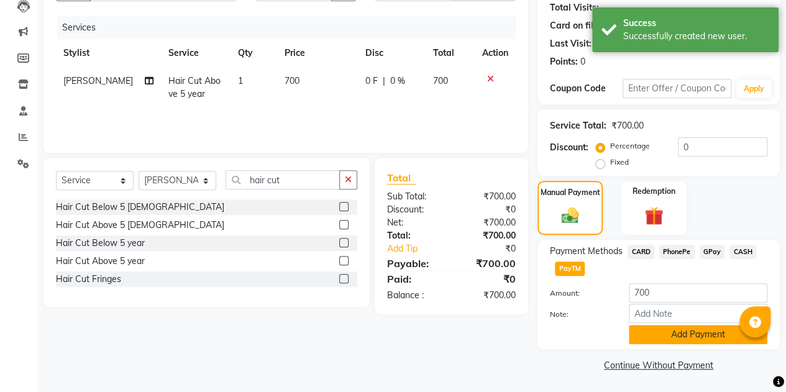
click at [642, 330] on button "Add Payment" at bounding box center [698, 334] width 139 height 19
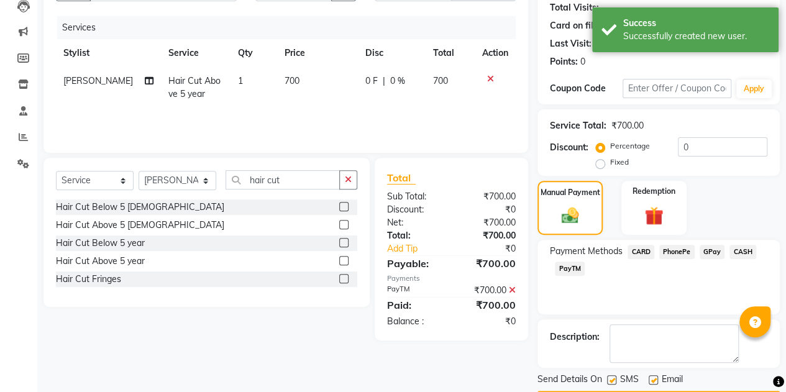
scroll to position [173, 0]
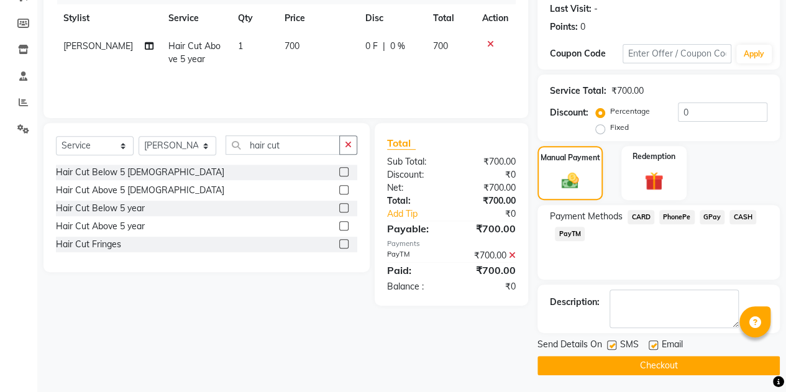
click at [609, 344] on label at bounding box center [611, 344] width 9 height 9
click at [609, 344] on input "checkbox" at bounding box center [611, 346] width 8 height 8
checkbox input "false"
click at [656, 345] on label at bounding box center [653, 344] width 9 height 9
click at [656, 345] on input "checkbox" at bounding box center [653, 346] width 8 height 8
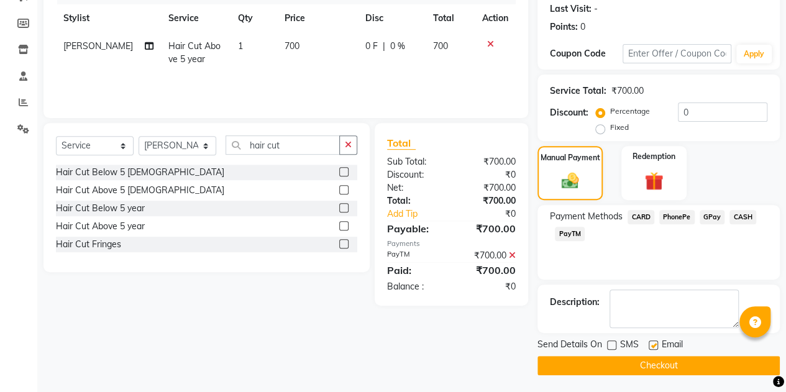
checkbox input "false"
click at [648, 362] on button "Checkout" at bounding box center [658, 365] width 242 height 19
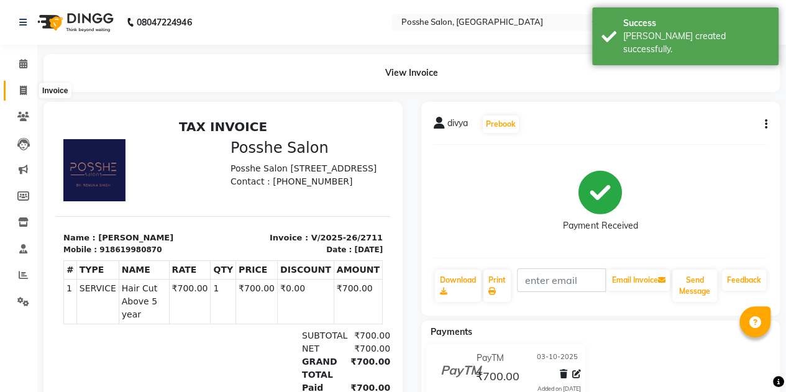
click at [16, 86] on span at bounding box center [23, 91] width 22 height 14
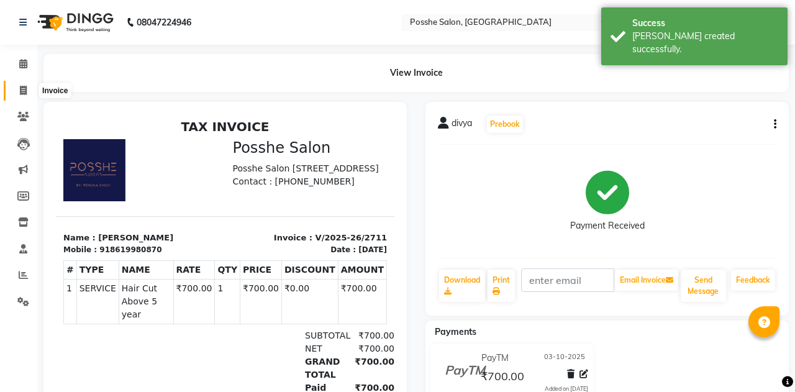
select select "6052"
select select "service"
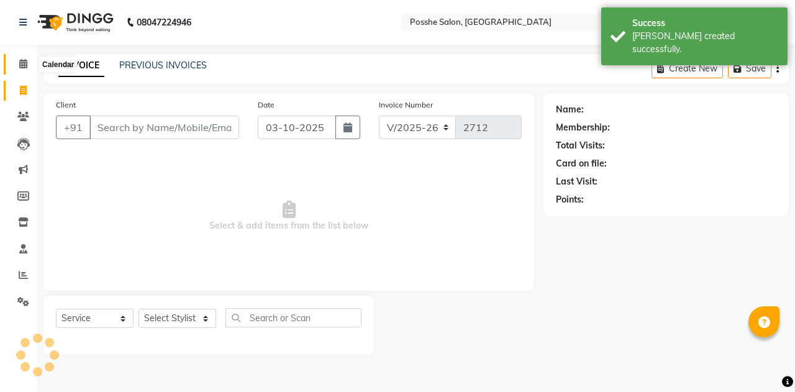
click at [22, 62] on icon at bounding box center [23, 63] width 8 height 9
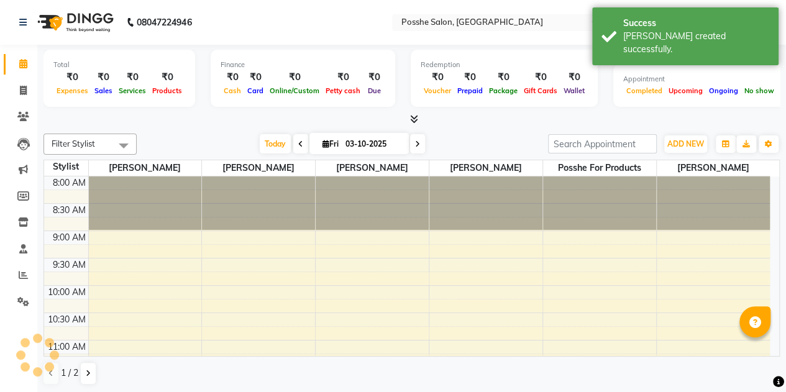
scroll to position [496, 0]
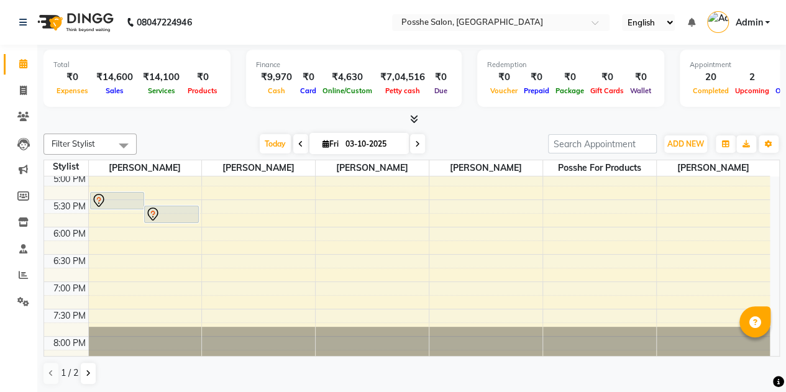
click at [465, 122] on div at bounding box center [411, 119] width 736 height 13
click at [342, 80] on div "₹4,630" at bounding box center [347, 77] width 56 height 14
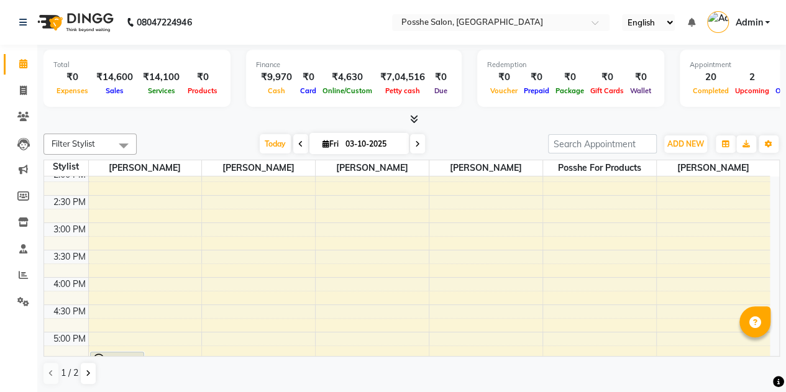
scroll to position [519, 0]
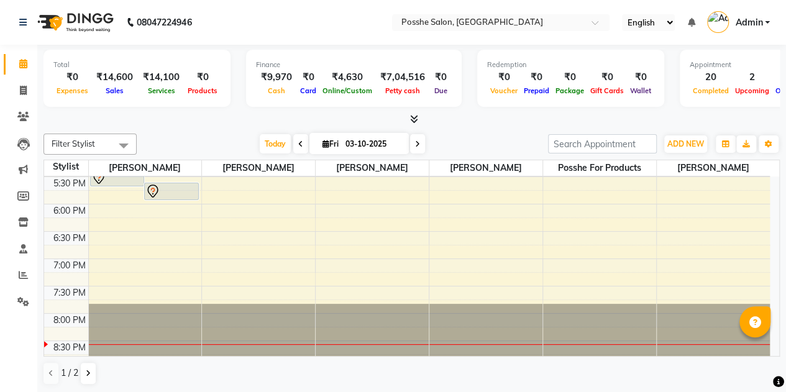
click at [231, 138] on div "[DATE] [DATE]" at bounding box center [342, 144] width 399 height 19
